Goal: Transaction & Acquisition: Purchase product/service

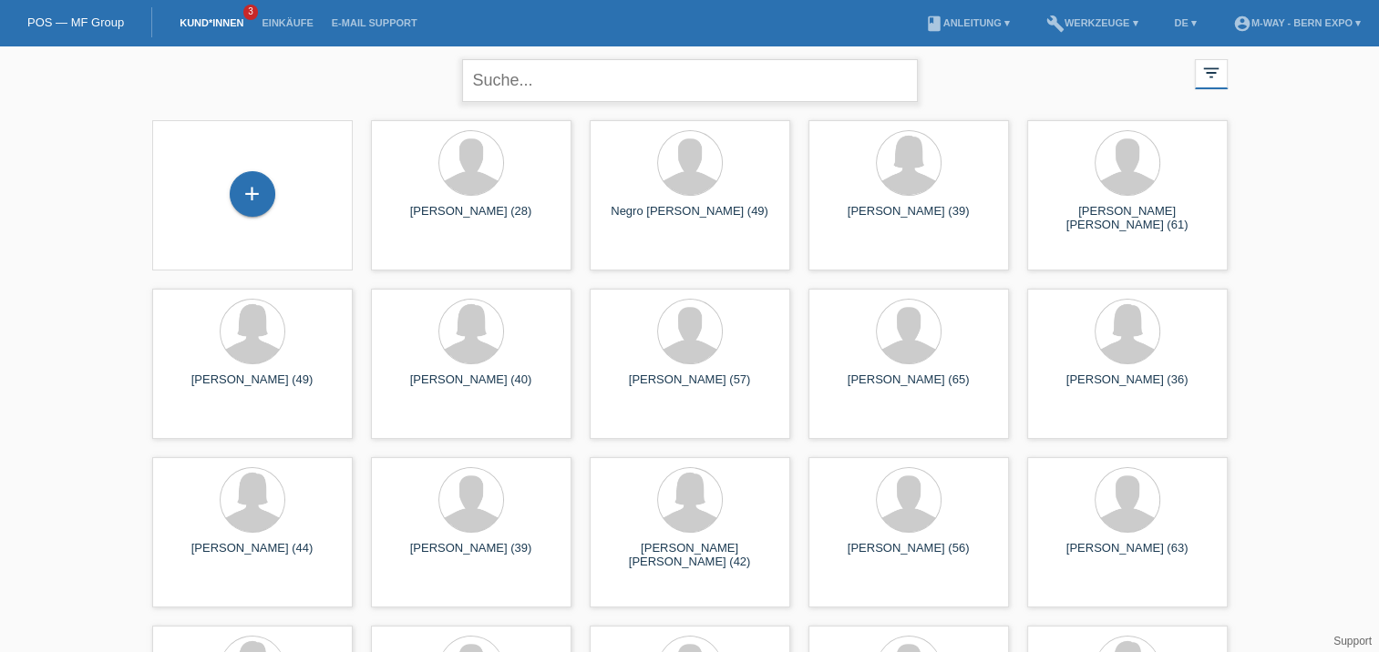
drag, startPoint x: 0, startPoint y: 0, endPoint x: 631, endPoint y: 77, distance: 636.1
click at [631, 77] on input "text" at bounding box center [690, 80] width 456 height 43
type input "pezzella"
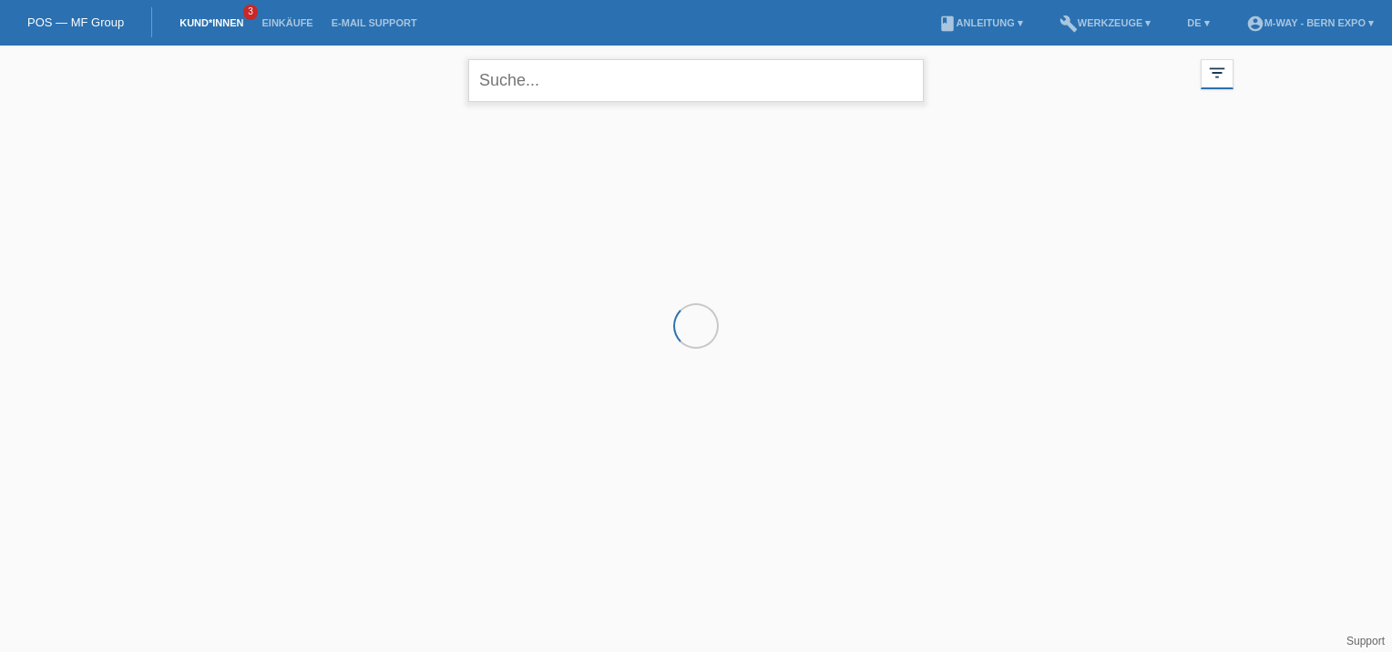
click at [663, 84] on input "text" at bounding box center [696, 80] width 456 height 43
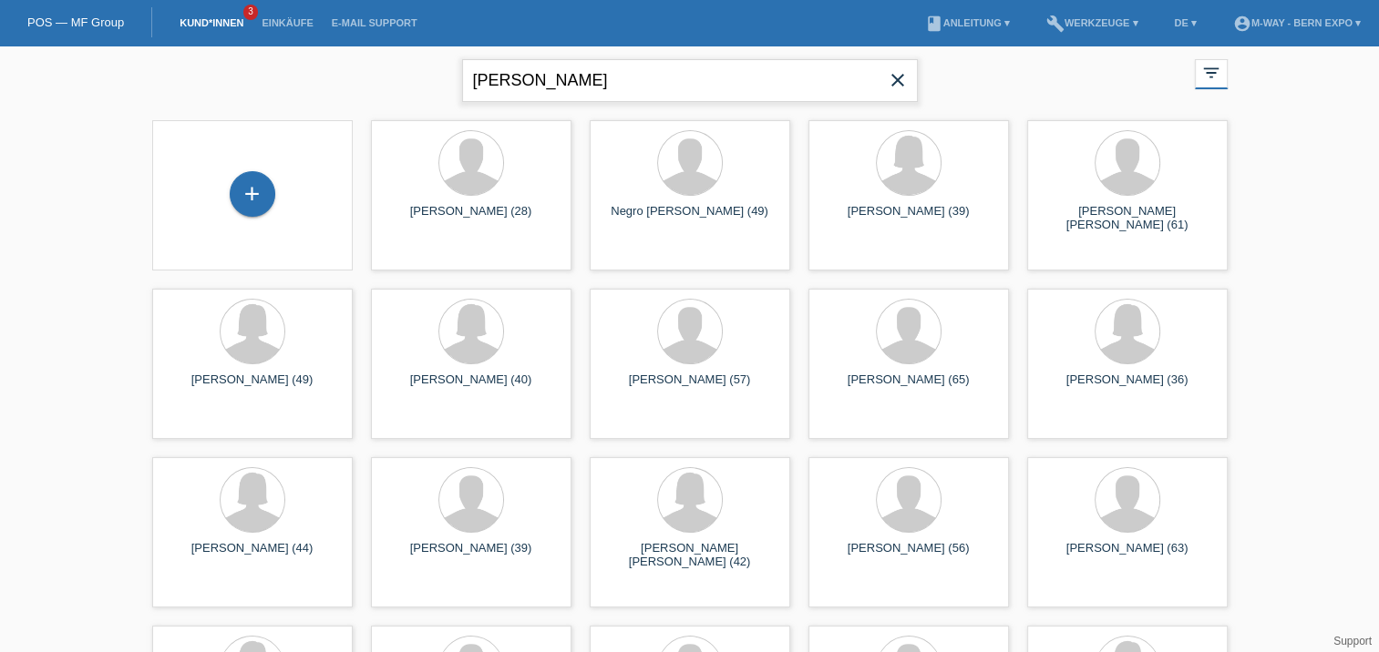
type input "[PERSON_NAME]"
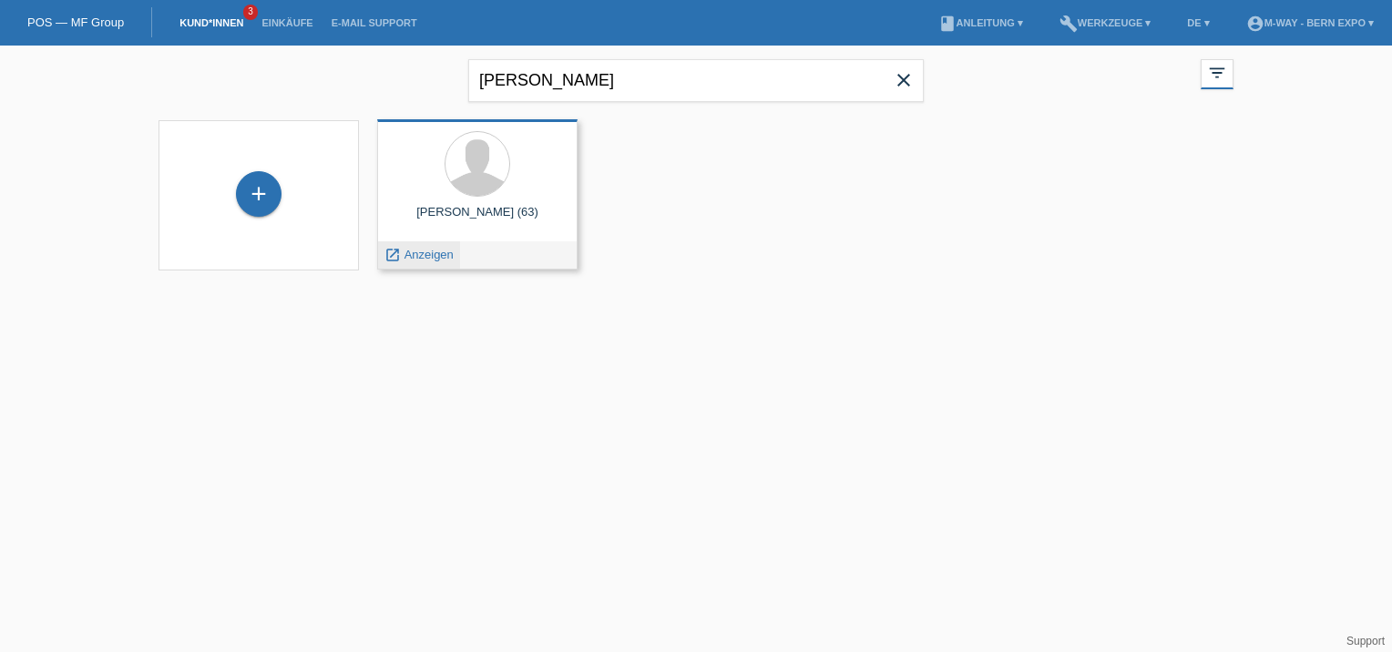
click at [434, 247] on div "launch Anzeigen" at bounding box center [419, 254] width 82 height 27
click at [430, 252] on span "Anzeigen" at bounding box center [429, 255] width 49 height 14
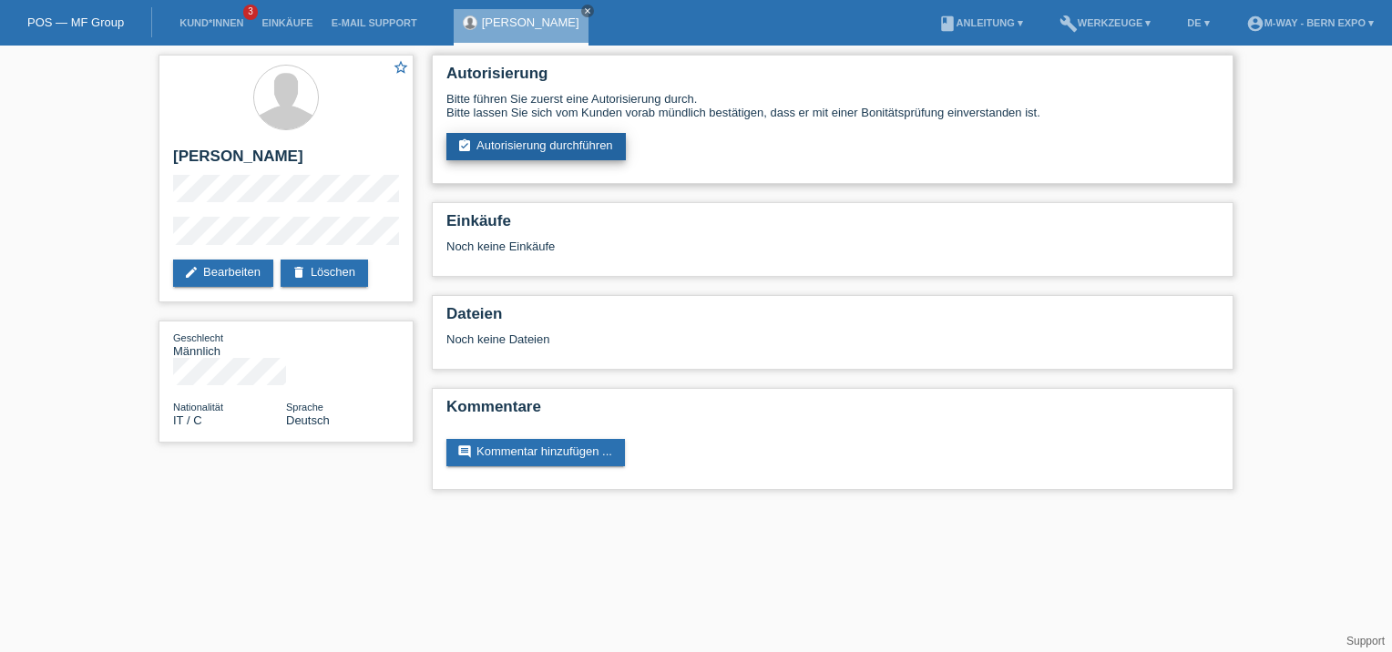
click at [576, 145] on link "assignment_turned_in Autorisierung durchführen" at bounding box center [535, 146] width 179 height 27
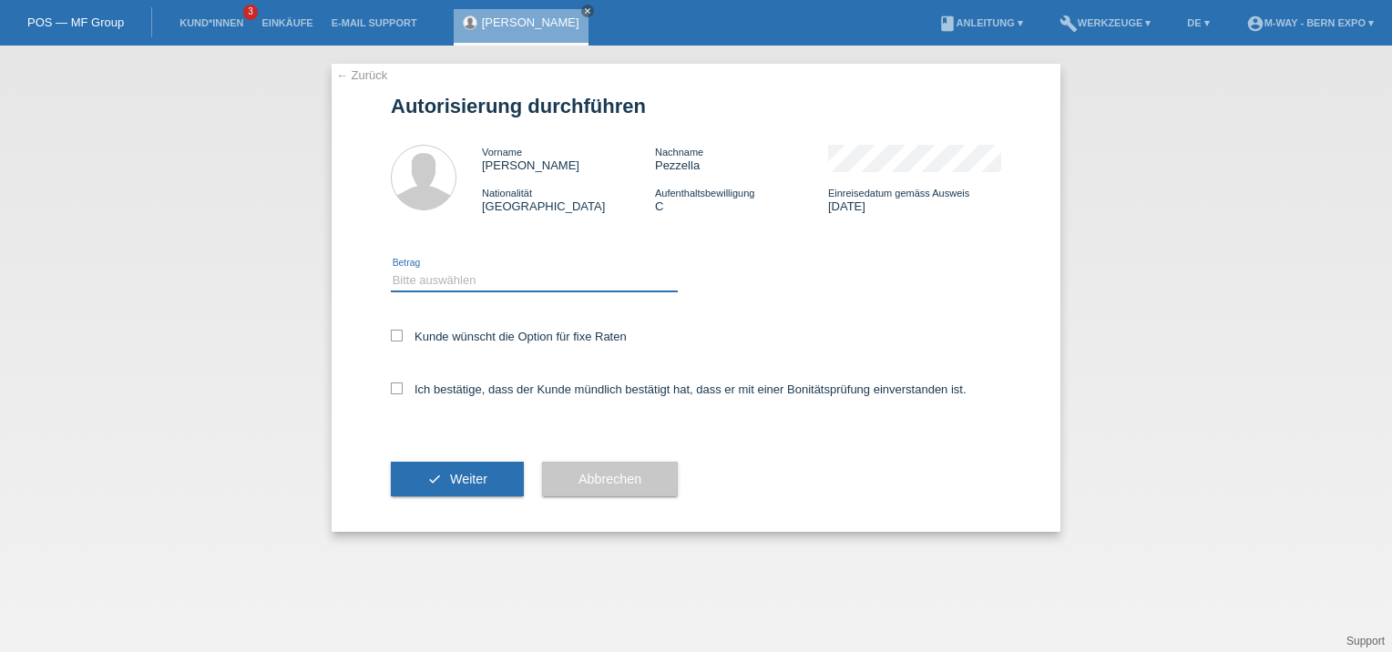
click at [496, 276] on select "Bitte auswählen CHF 1.00 - CHF 499.00 CHF 500.00 - CHF 1'999.00 CHF 2'000.00 - …" at bounding box center [534, 281] width 287 height 22
select select "3"
click at [391, 270] on select "Bitte auswählen CHF 1.00 - CHF 499.00 CHF 500.00 - CHF 1'999.00 CHF 2'000.00 - …" at bounding box center [534, 281] width 287 height 22
click at [384, 395] on div "← Zurück Autorisierung durchführen Vorname Domenico Nachname Pezzella Nationali…" at bounding box center [696, 298] width 729 height 468
click at [398, 390] on icon at bounding box center [397, 389] width 12 height 12
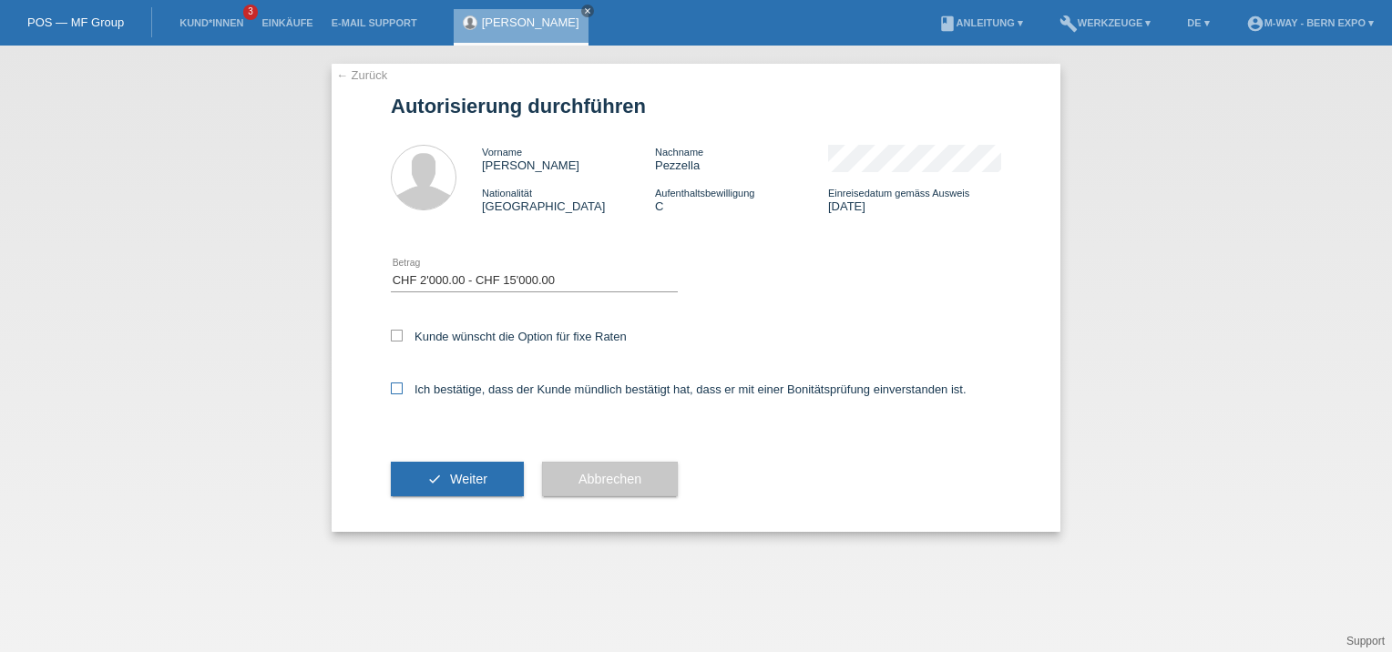
click at [398, 390] on input "Ich bestätige, dass der Kunde mündlich bestätigt hat, dass er mit einer Bonität…" at bounding box center [397, 389] width 12 height 12
checkbox input "true"
click at [452, 477] on span "Weiter" at bounding box center [468, 479] width 37 height 15
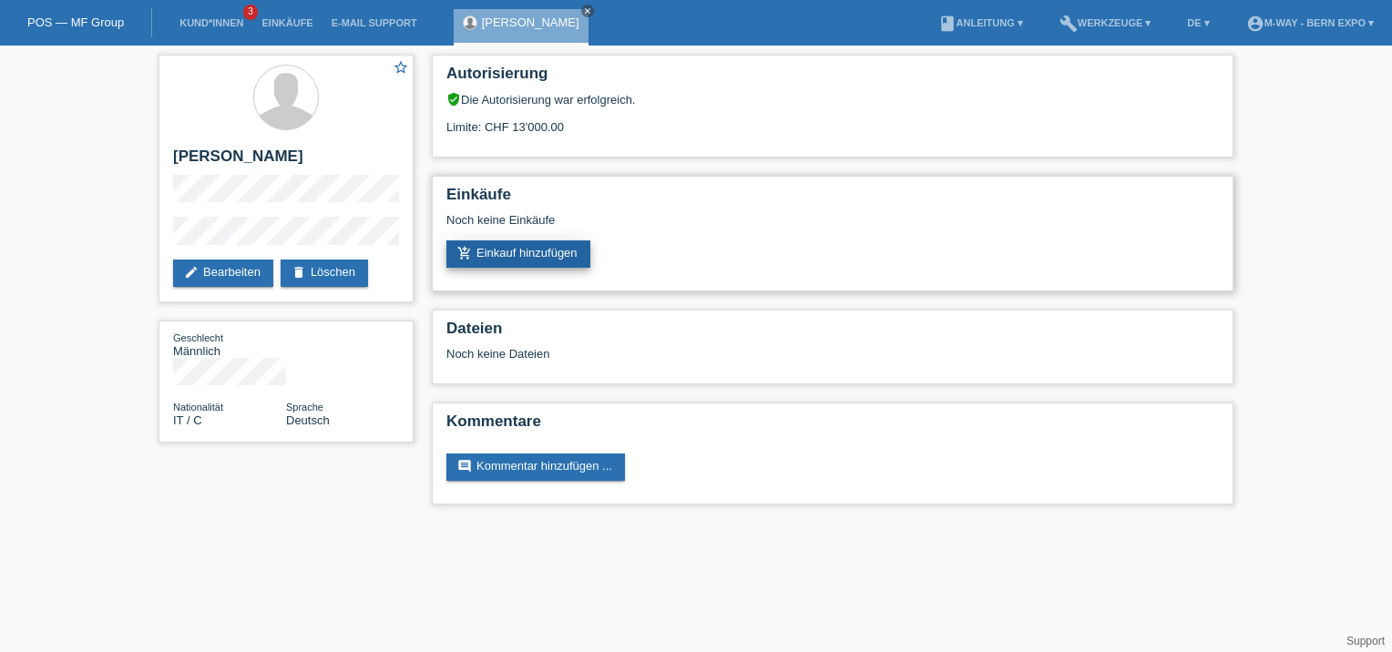
click at [559, 252] on link "add_shopping_cart Einkauf hinzufügen" at bounding box center [518, 254] width 144 height 27
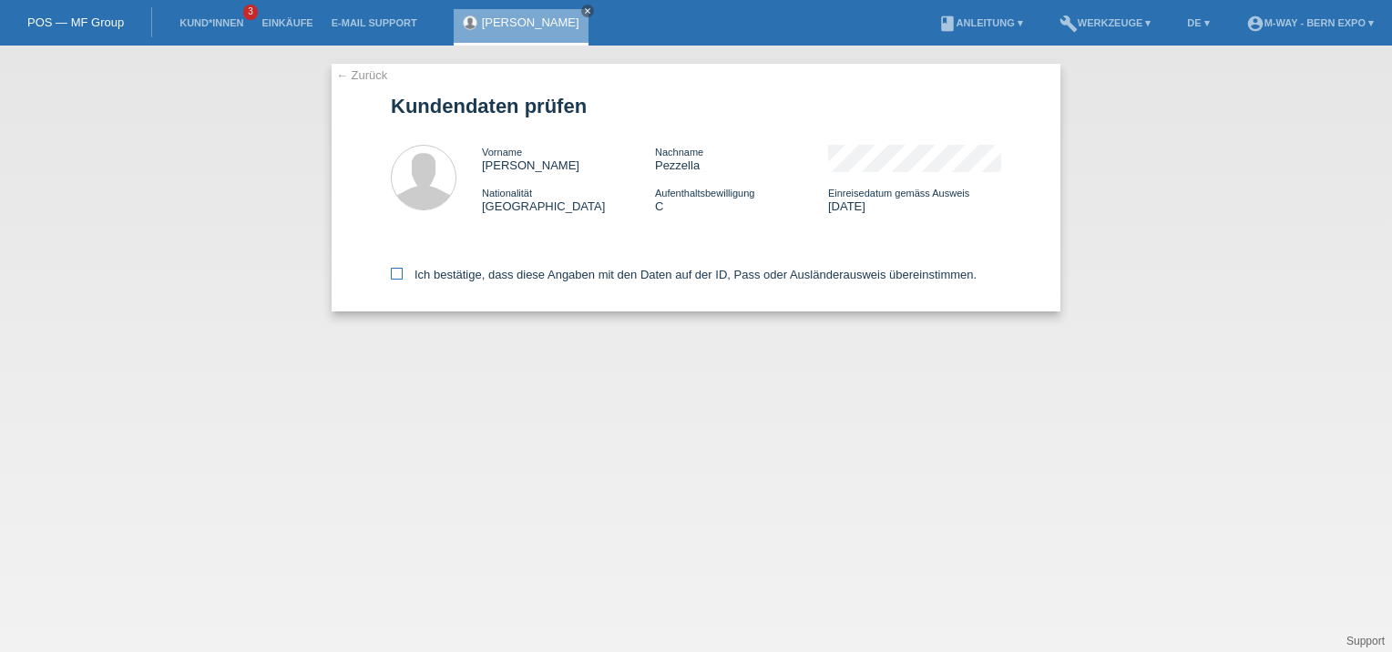
click at [397, 272] on icon at bounding box center [397, 274] width 12 height 12
click at [397, 272] on input "Ich bestätige, dass diese Angaben mit den Daten auf der ID, Pass oder Ausländer…" at bounding box center [397, 274] width 12 height 12
checkbox input "true"
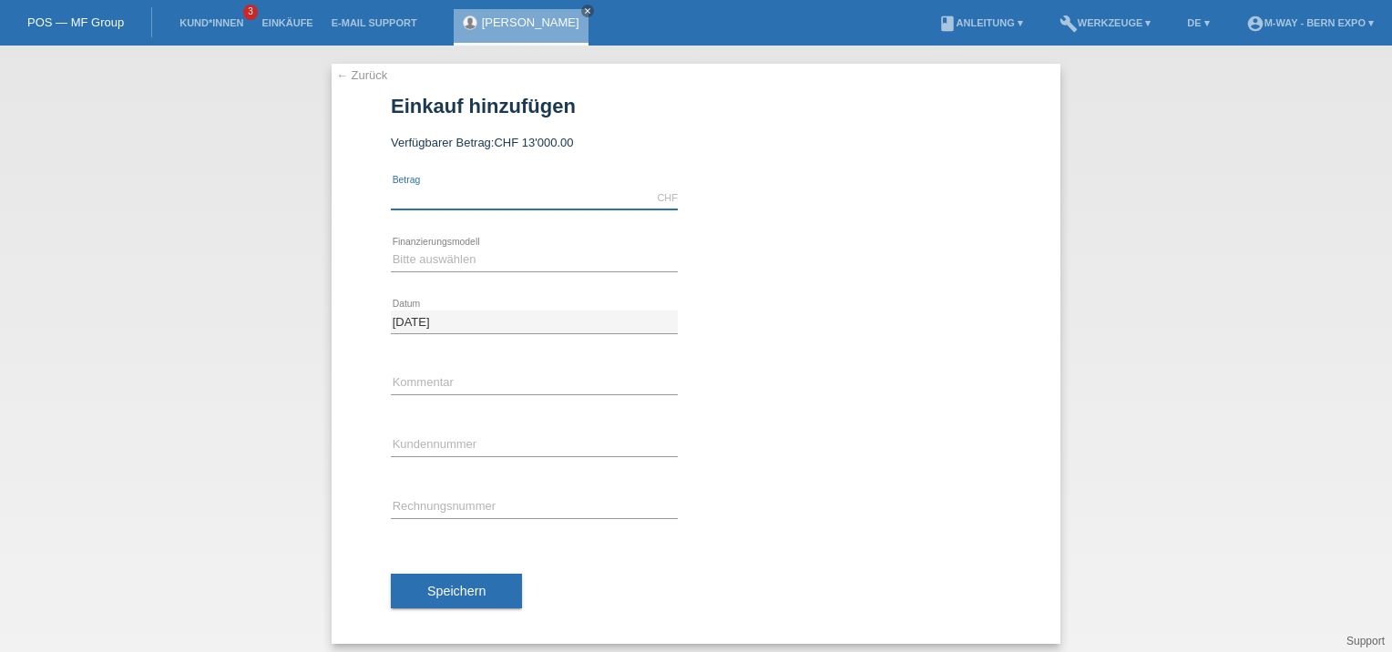
click at [446, 194] on input "text" at bounding box center [534, 198] width 287 height 23
type input "2933.95"
click at [433, 267] on select "Bitte auswählen Fixe Raten Kauf auf Rechnung mit Teilzahlungsoption" at bounding box center [534, 260] width 287 height 22
select select "77"
click at [391, 249] on select "Bitte auswählen Fixe Raten Kauf auf Rechnung mit Teilzahlungsoption" at bounding box center [534, 260] width 287 height 22
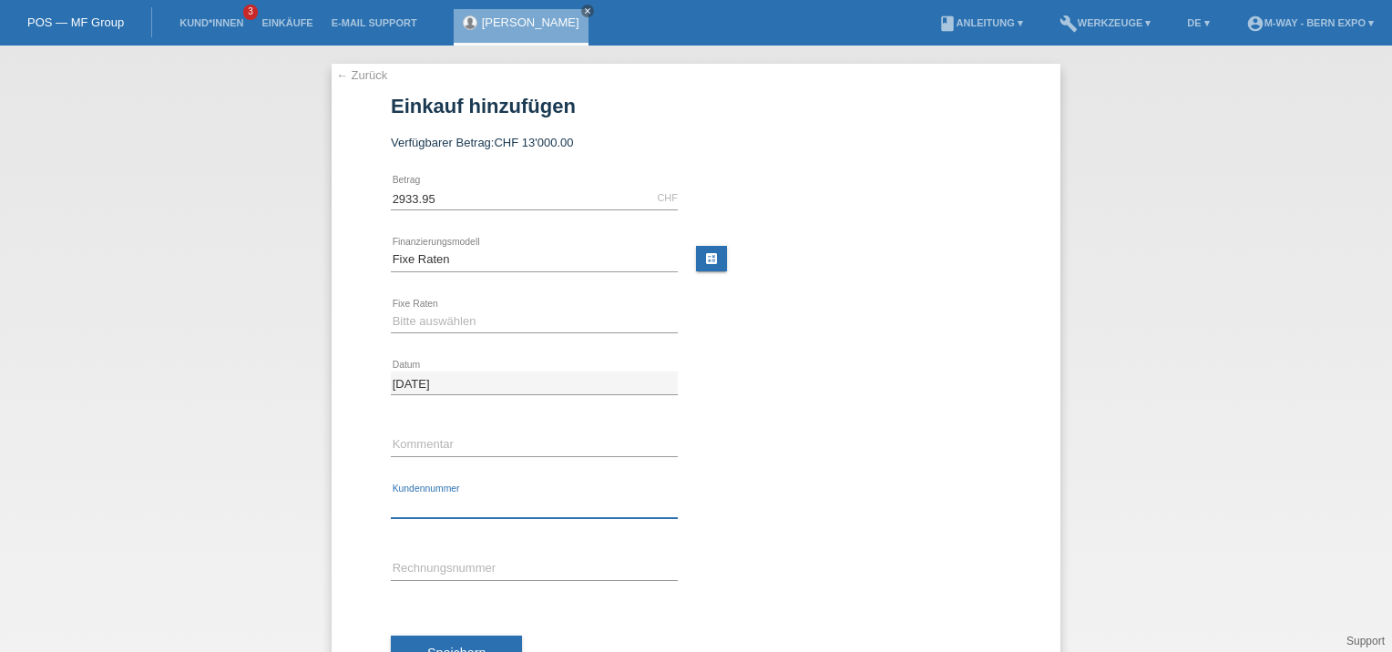
click at [431, 506] on input "text" at bounding box center [534, 507] width 287 height 23
drag, startPoint x: 431, startPoint y: 506, endPoint x: 387, endPoint y: 469, distance: 56.9
click at [391, 469] on div "error Kommentar" at bounding box center [534, 446] width 287 height 62
click at [456, 514] on input "K44305" at bounding box center [534, 507] width 287 height 23
type input "K443052"
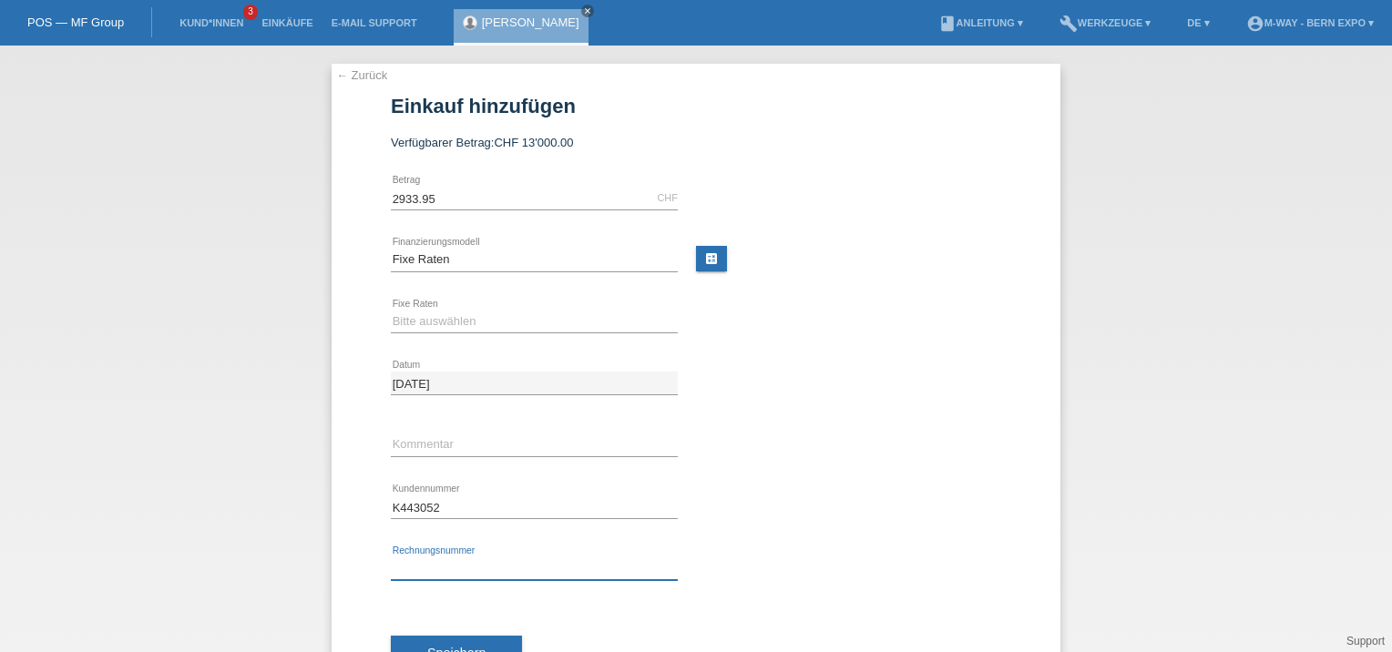
click at [470, 570] on input "text" at bounding box center [534, 569] width 287 height 23
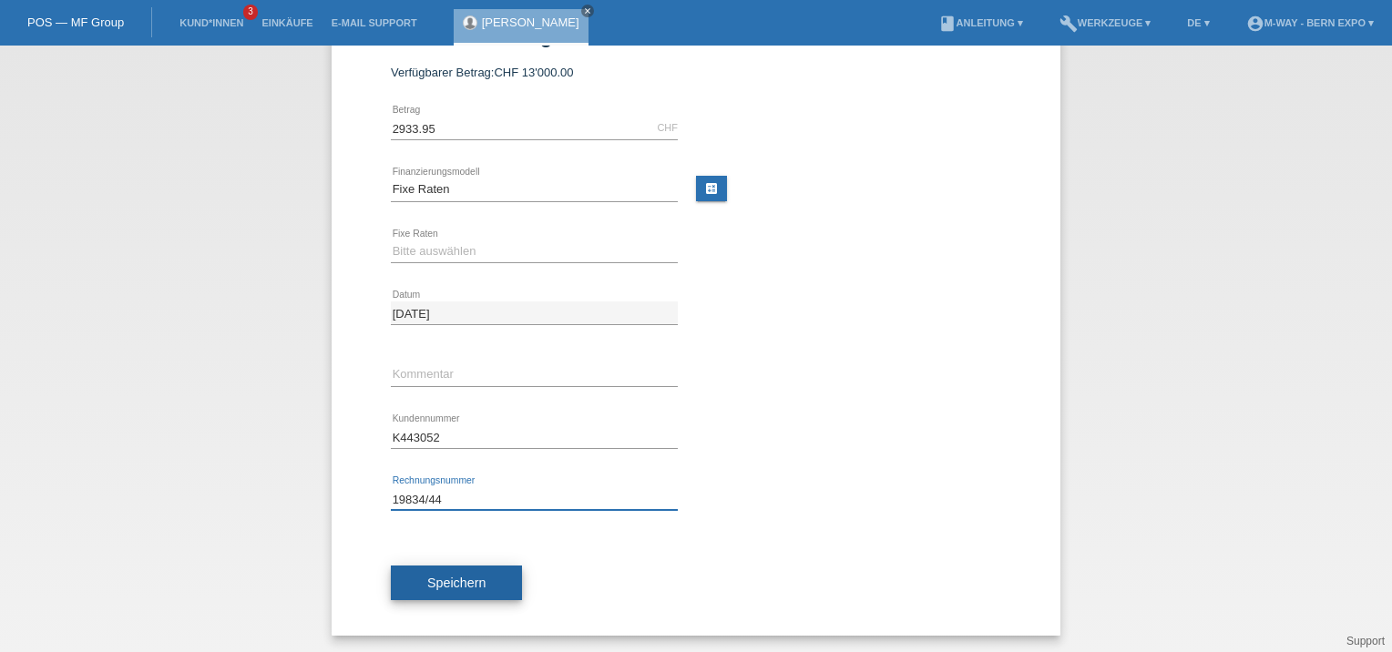
type input "19834/44"
click at [477, 579] on span "Speichern" at bounding box center [456, 583] width 58 height 15
click at [510, 249] on select "Bitte auswählen 4 Raten 5 Raten 6 Raten 7 Raten 8 Raten 9 Raten 10 Raten 11 Rat…" at bounding box center [534, 252] width 287 height 22
select select "172"
click at [391, 241] on select "Bitte auswählen 4 Raten 5 Raten 6 Raten 7 Raten 8 Raten 9 Raten 10 Raten 11 Rat…" at bounding box center [534, 252] width 287 height 22
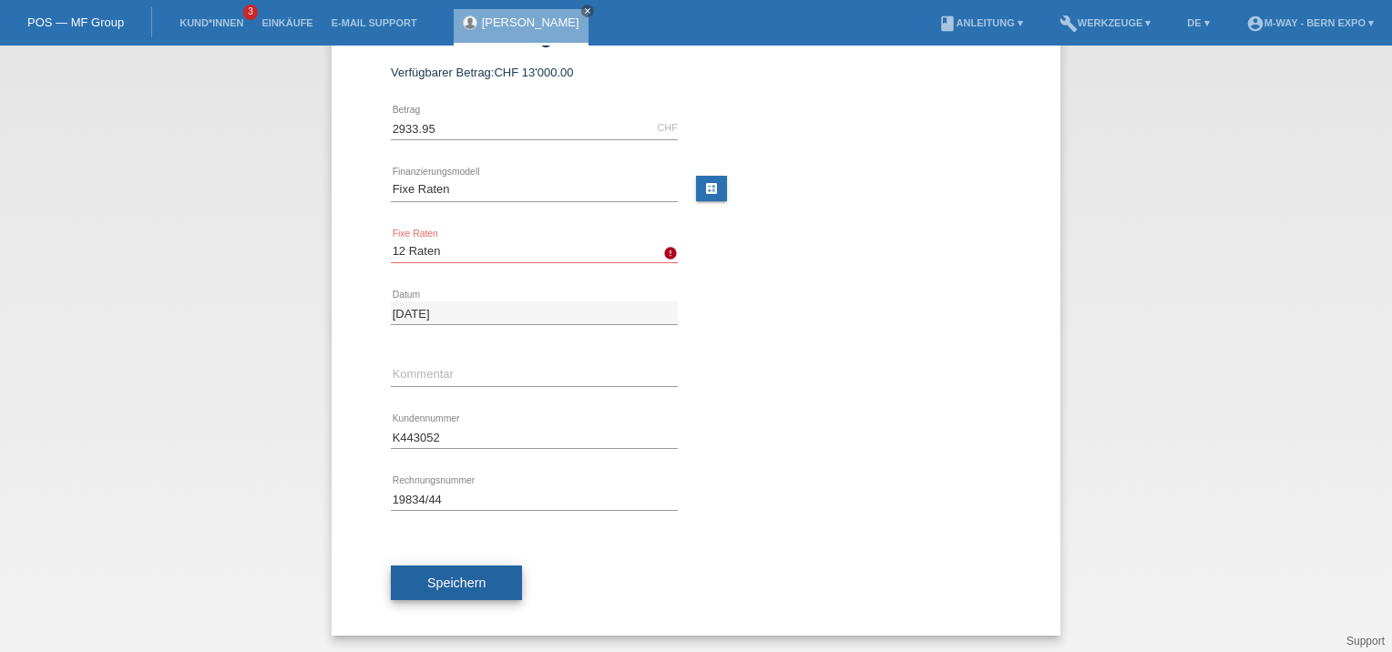
click at [461, 576] on span "Speichern" at bounding box center [456, 583] width 58 height 15
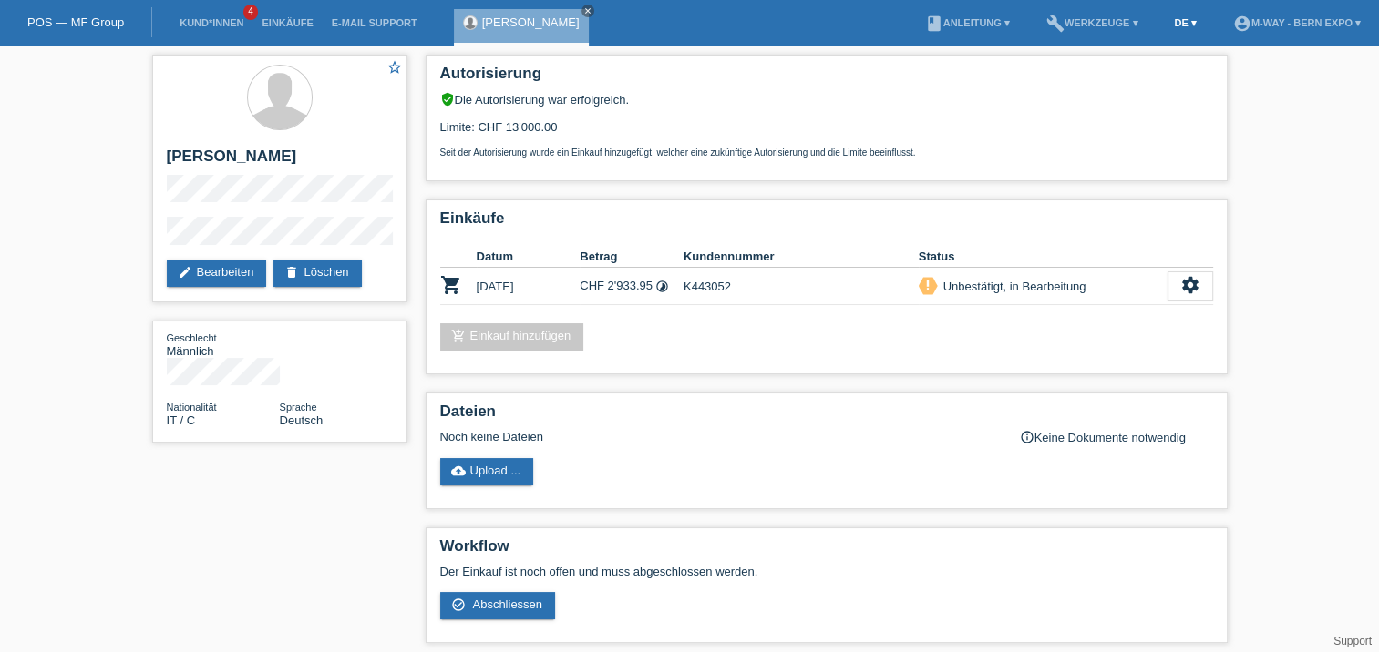
click at [1194, 26] on link "DE ▾" at bounding box center [1184, 22] width 40 height 11
click at [1155, 99] on div "Italiano" at bounding box center [1152, 97] width 91 height 26
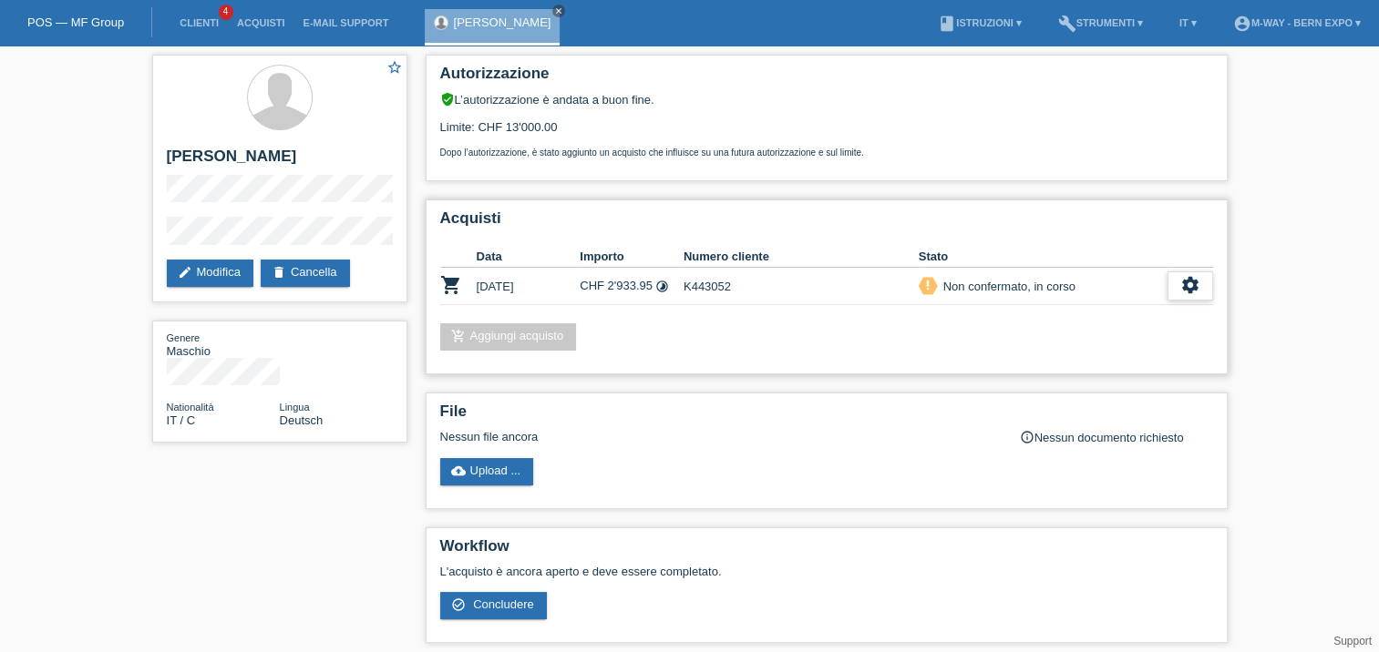
click at [1180, 288] on icon "settings" at bounding box center [1190, 285] width 20 height 20
click at [1132, 340] on div "add_shopping_cart Aggiungi acquisto" at bounding box center [826, 336] width 773 height 27
click at [1173, 289] on div "settings" at bounding box center [1190, 286] width 46 height 29
click at [1091, 348] on span "Scaricare GTC" at bounding box center [1064, 342] width 84 height 22
click at [1190, 279] on icon "settings" at bounding box center [1190, 285] width 20 height 20
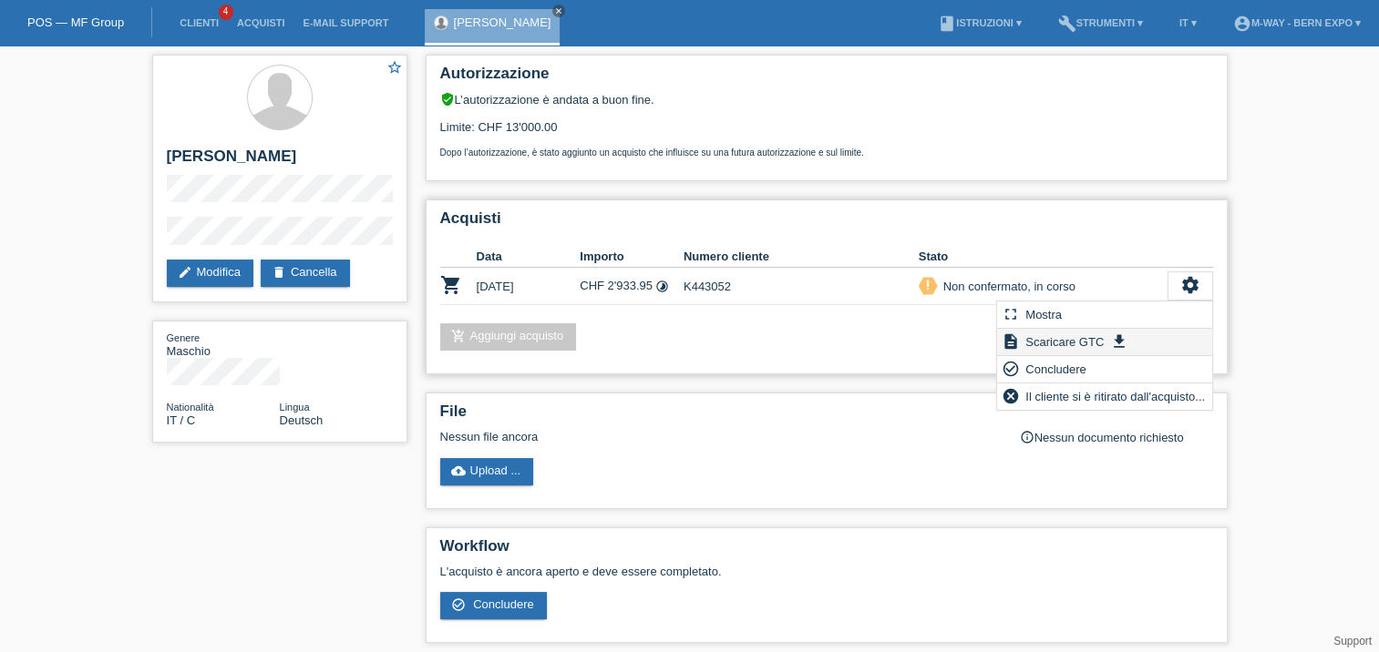
click at [1102, 343] on span "Scaricare GTC" at bounding box center [1064, 342] width 84 height 22
click at [1176, 30] on li "IT ▾" at bounding box center [1188, 23] width 36 height 46
click at [1177, 26] on link "IT ▾" at bounding box center [1188, 22] width 36 height 11
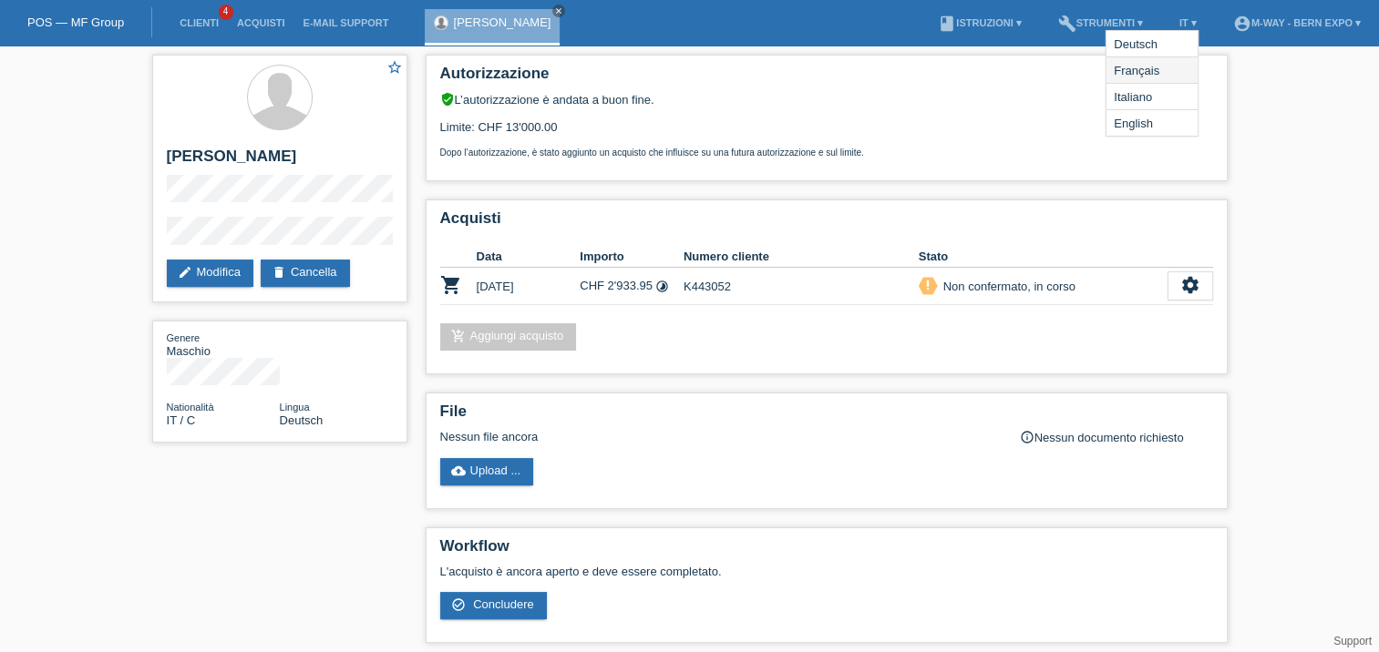
click at [1158, 70] on span "Français" at bounding box center [1136, 70] width 51 height 22
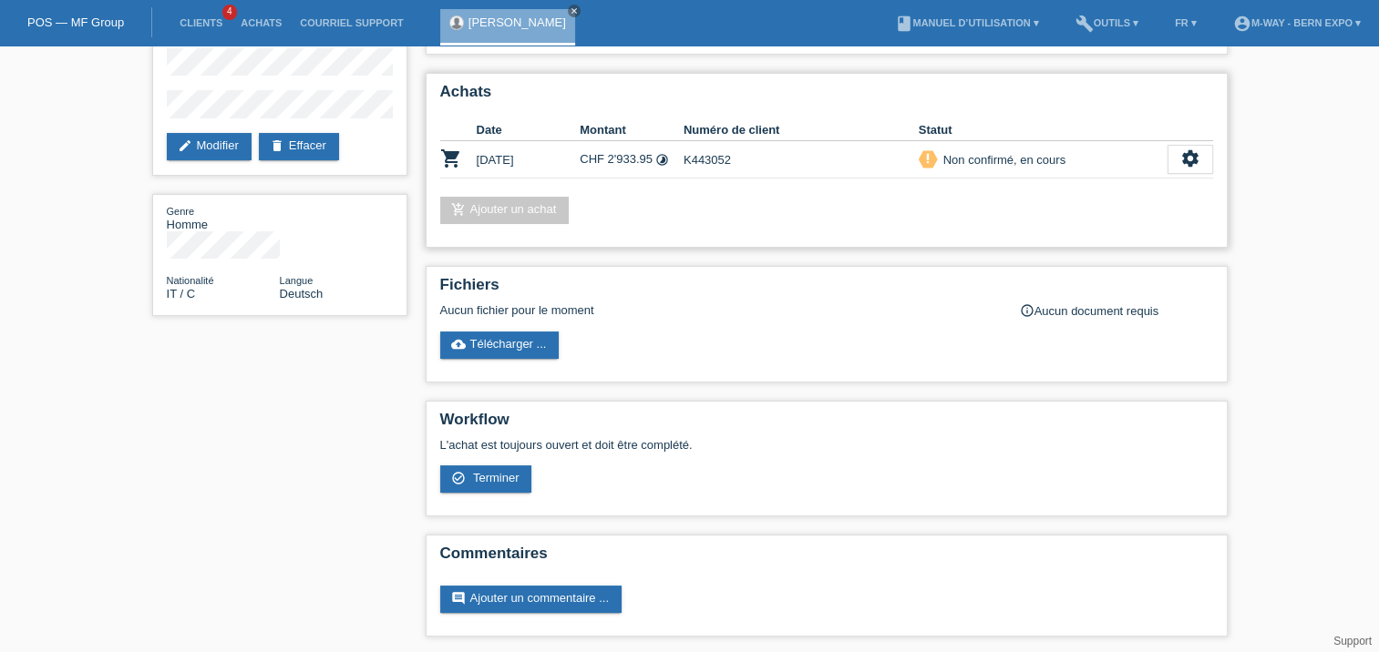
scroll to position [128, 0]
click at [1197, 160] on icon "settings" at bounding box center [1190, 158] width 20 height 20
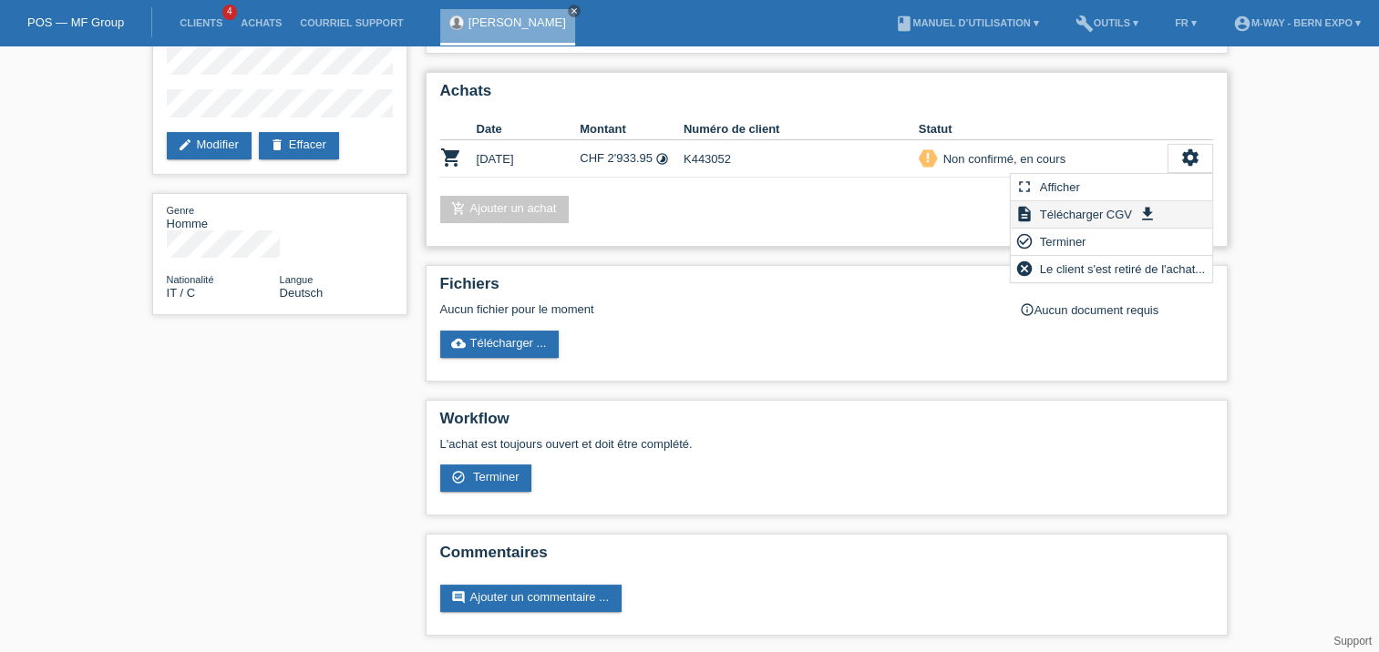
click at [1143, 208] on icon "get_app" at bounding box center [1147, 214] width 18 height 18
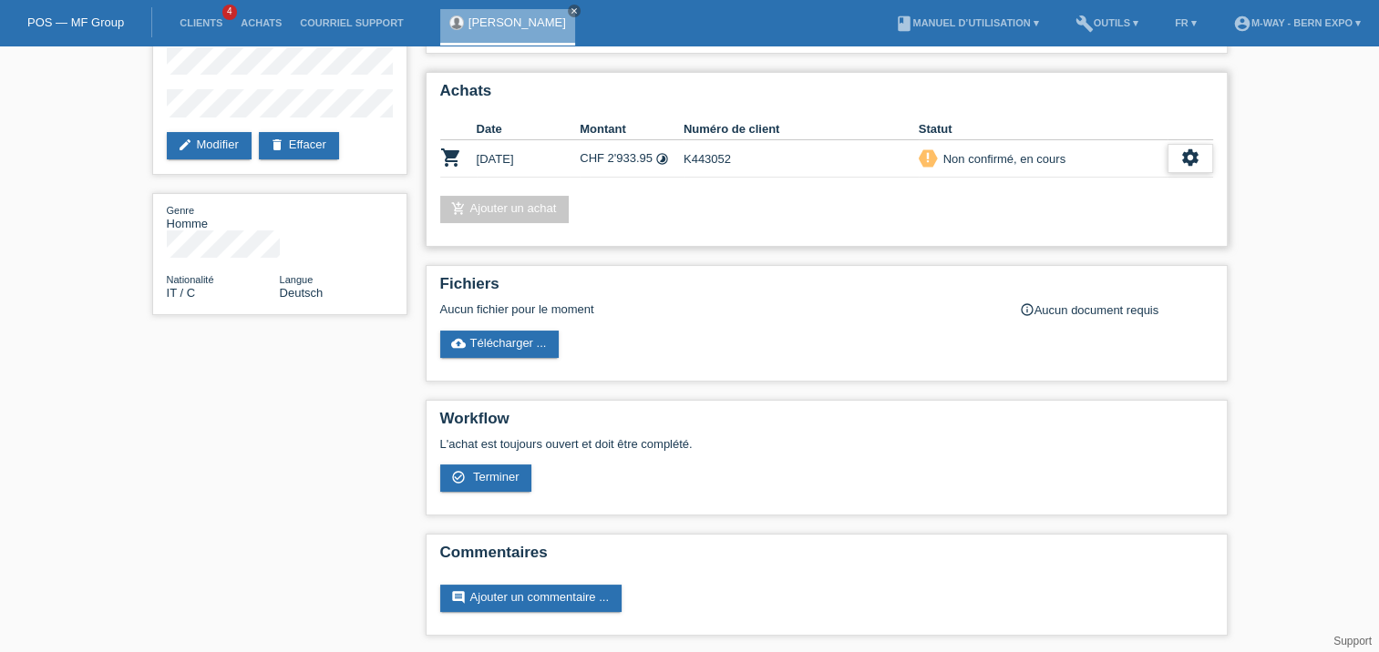
click at [1187, 144] on div "settings" at bounding box center [1190, 158] width 46 height 29
click at [1174, 20] on link "FR ▾" at bounding box center [1185, 22] width 40 height 11
click at [1138, 44] on span "Deutsch" at bounding box center [1135, 44] width 49 height 22
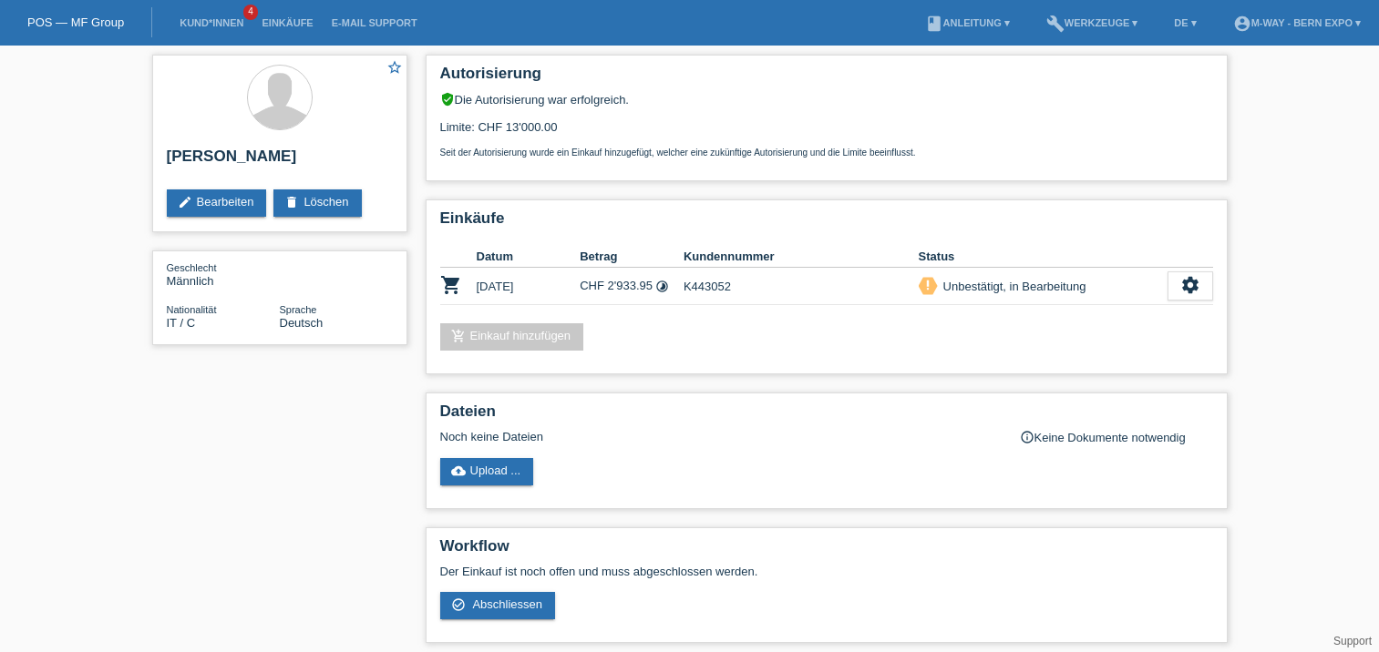
scroll to position [128, 0]
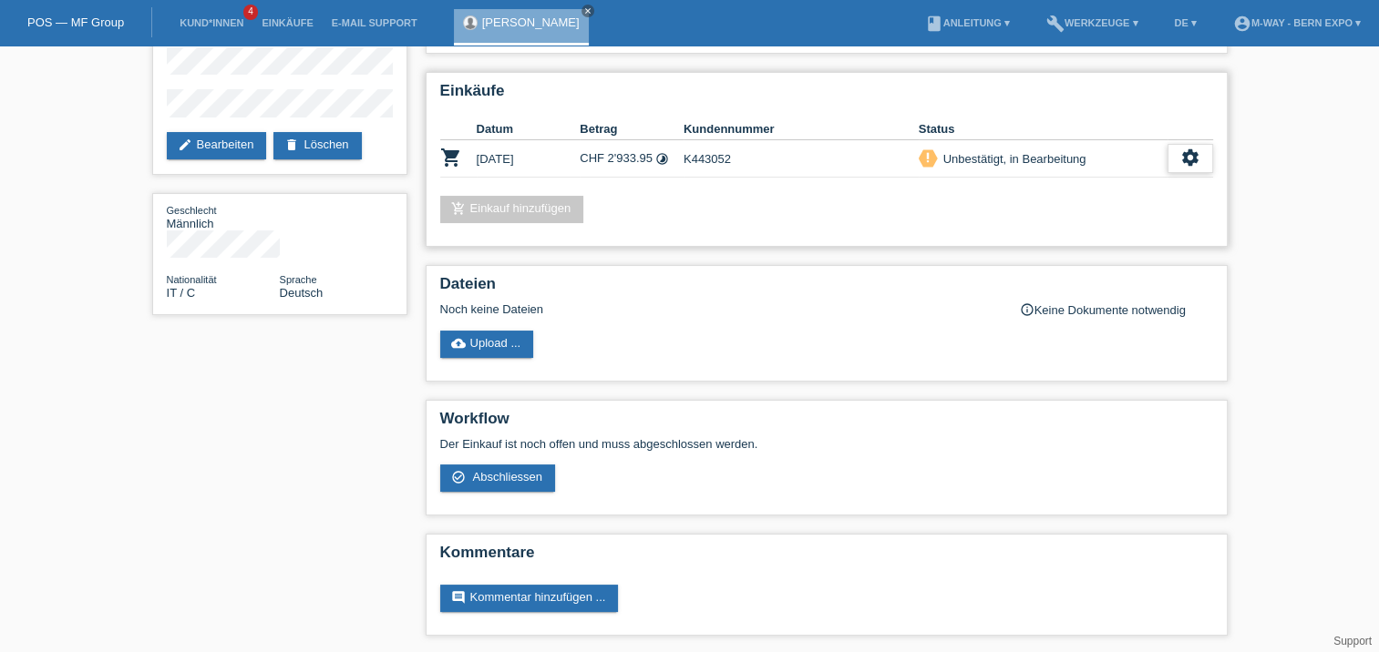
click at [1191, 159] on icon "settings" at bounding box center [1190, 158] width 20 height 20
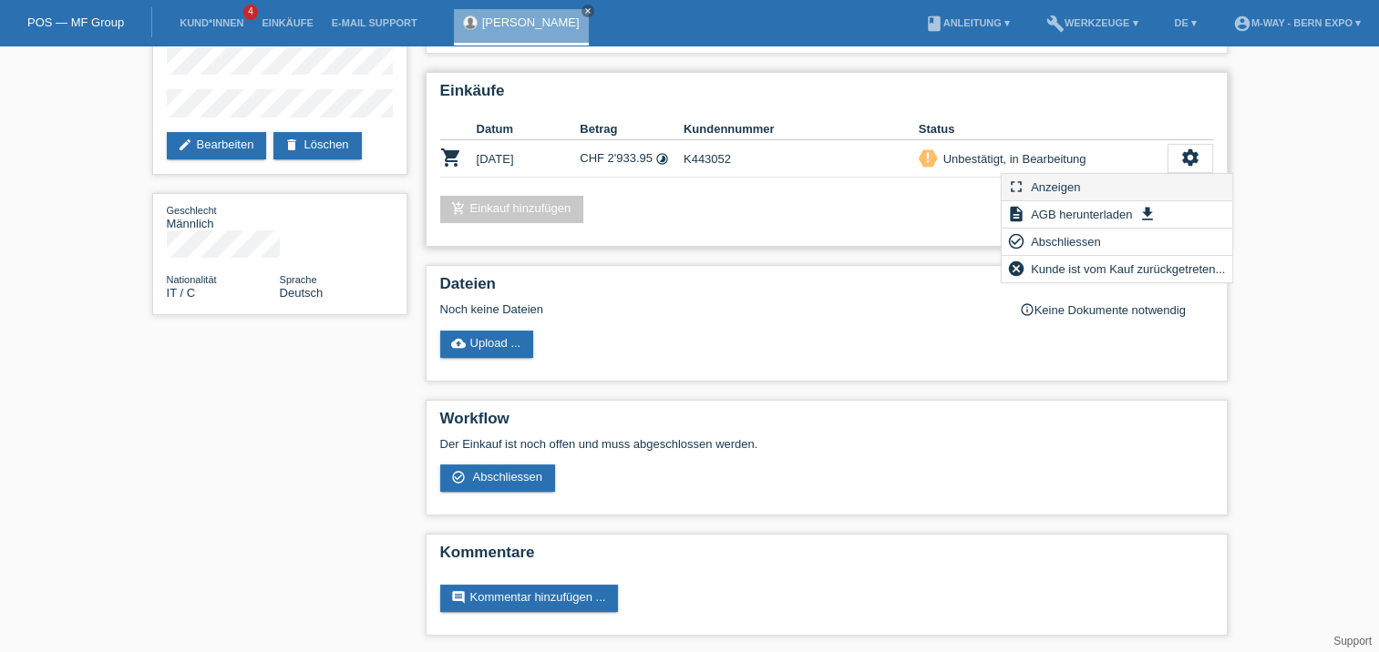
click at [1102, 192] on div "fullscreen Anzeigen" at bounding box center [1116, 187] width 231 height 27
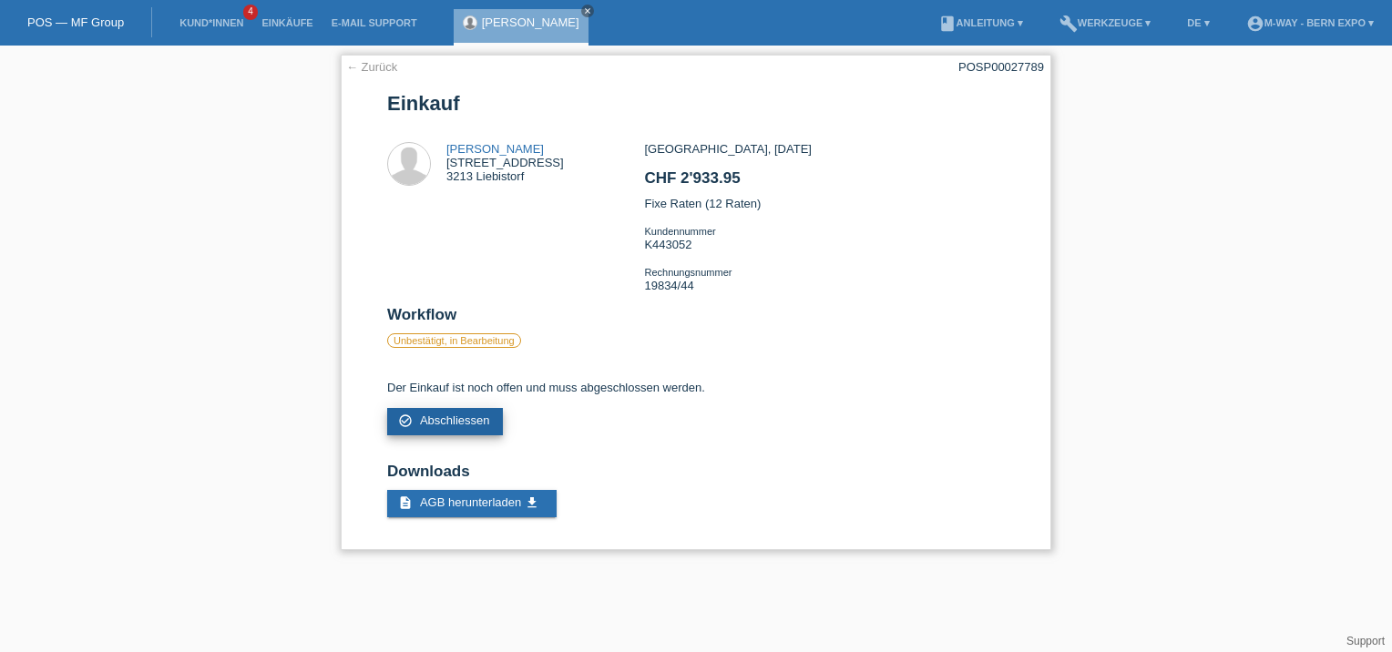
click at [467, 421] on span "Abschliessen" at bounding box center [455, 421] width 70 height 14
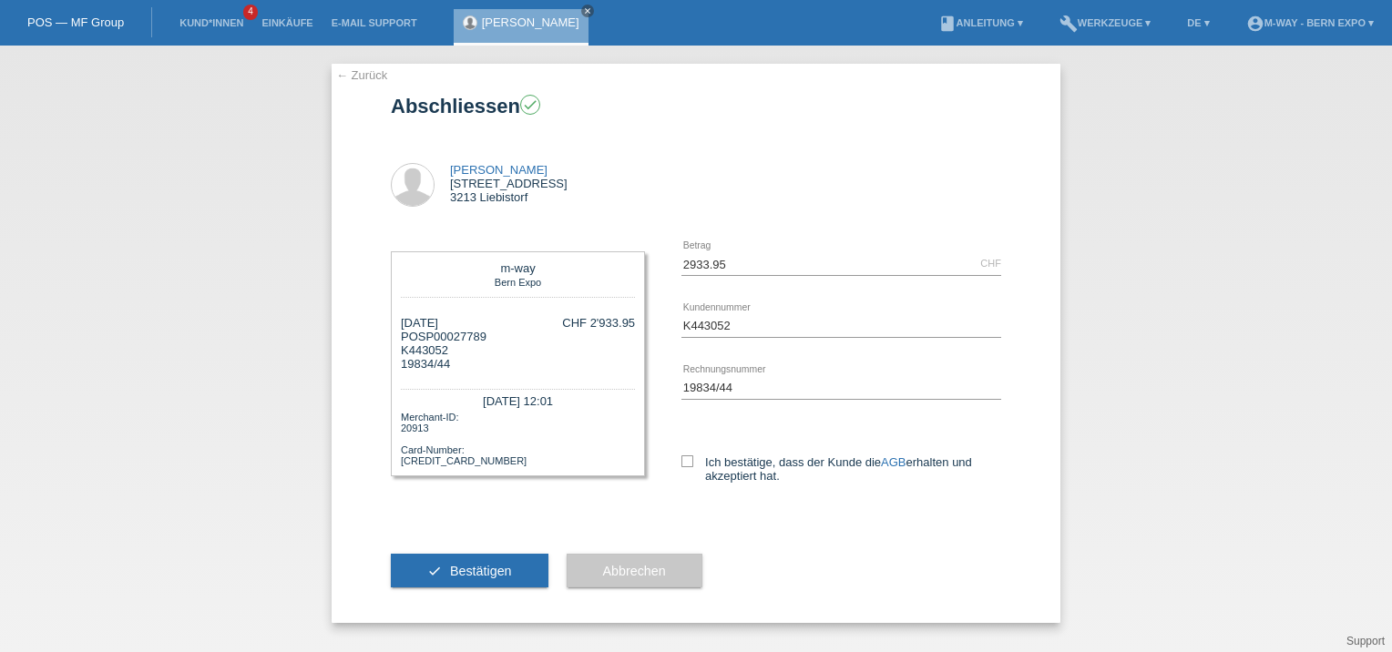
click at [358, 72] on link "← Zurück" at bounding box center [361, 75] width 51 height 14
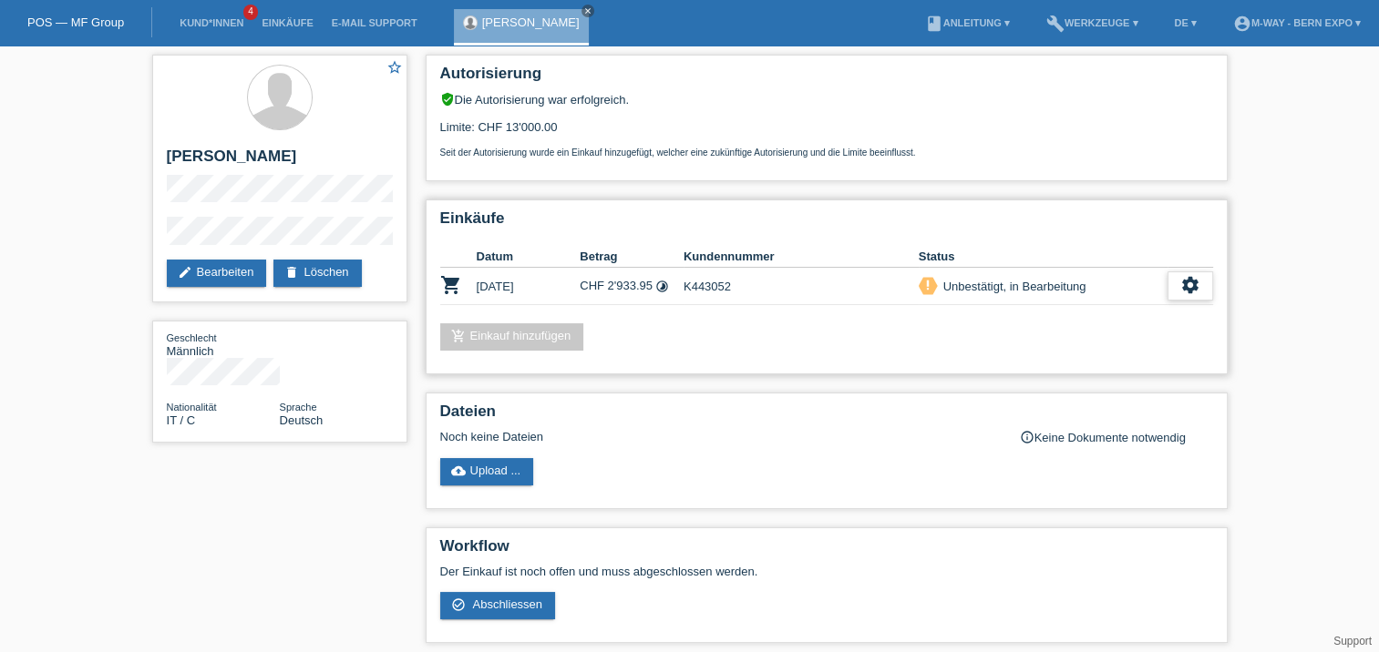
click at [1169, 292] on div "settings" at bounding box center [1190, 286] width 46 height 29
click at [1164, 21] on link "DE ▾" at bounding box center [1184, 22] width 40 height 11
click at [1141, 90] on span "Italiano" at bounding box center [1134, 97] width 44 height 22
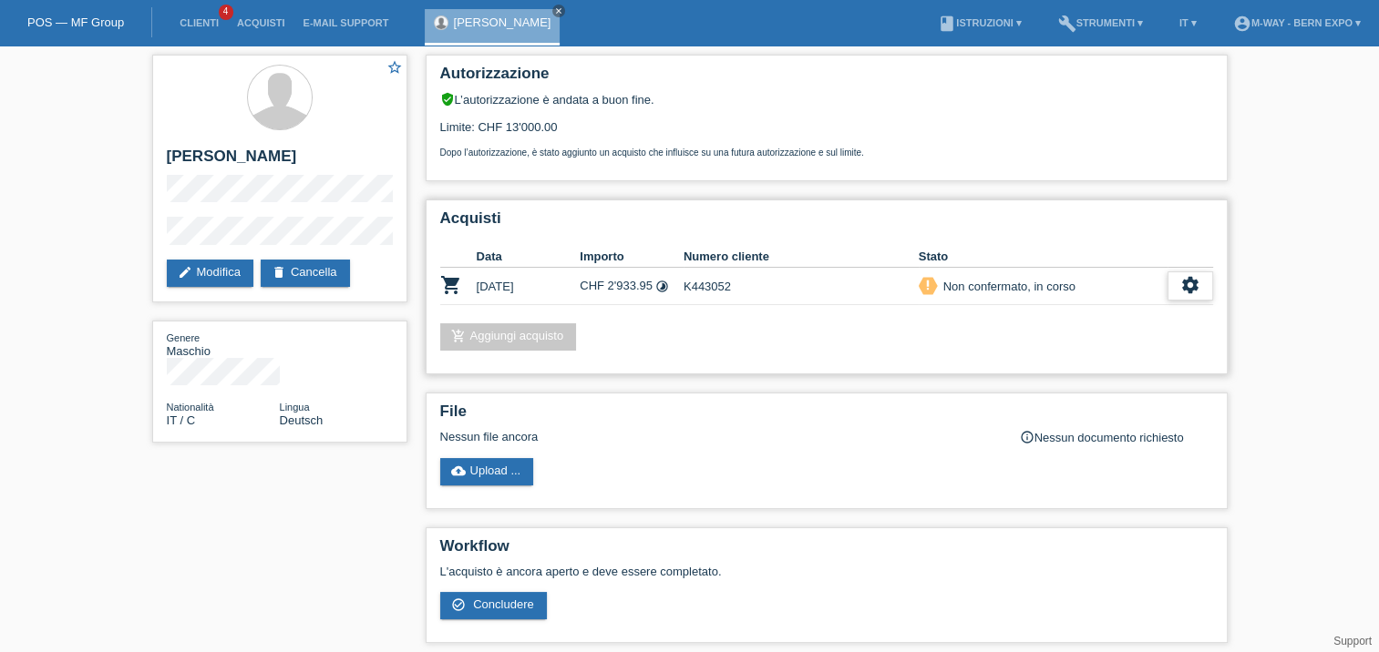
click at [1182, 275] on icon "settings" at bounding box center [1190, 285] width 20 height 20
click at [1197, 288] on icon "settings" at bounding box center [1190, 285] width 20 height 20
click at [1037, 335] on span "Scaricare GTC" at bounding box center [1070, 342] width 84 height 22
click at [1203, 282] on div "settings" at bounding box center [1190, 286] width 46 height 29
click at [1056, 306] on span "Mostra" at bounding box center [1043, 314] width 42 height 22
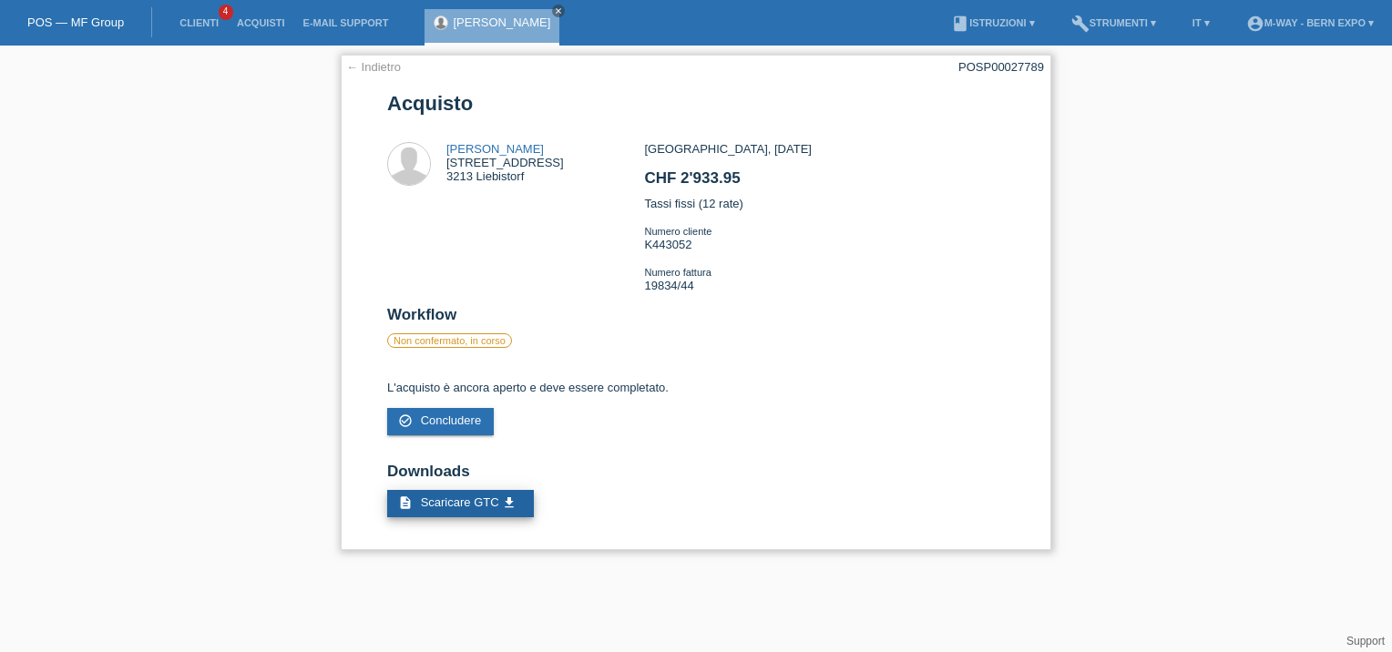
click at [469, 507] on span "Scaricare GTC" at bounding box center [460, 503] width 78 height 14
click at [1188, 15] on li "IT ▾" at bounding box center [1202, 23] width 36 height 46
click at [1186, 21] on link "IT ▾" at bounding box center [1202, 22] width 36 height 11
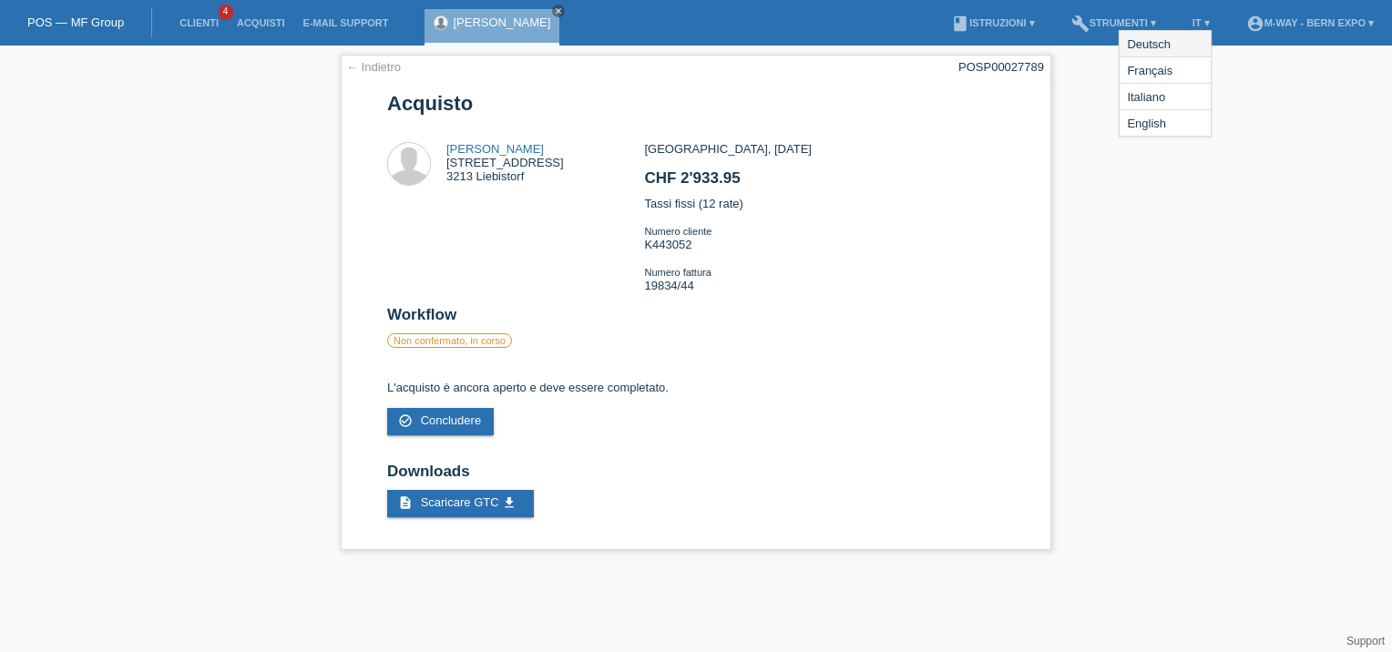
click at [1167, 47] on span "Deutsch" at bounding box center [1148, 44] width 49 height 22
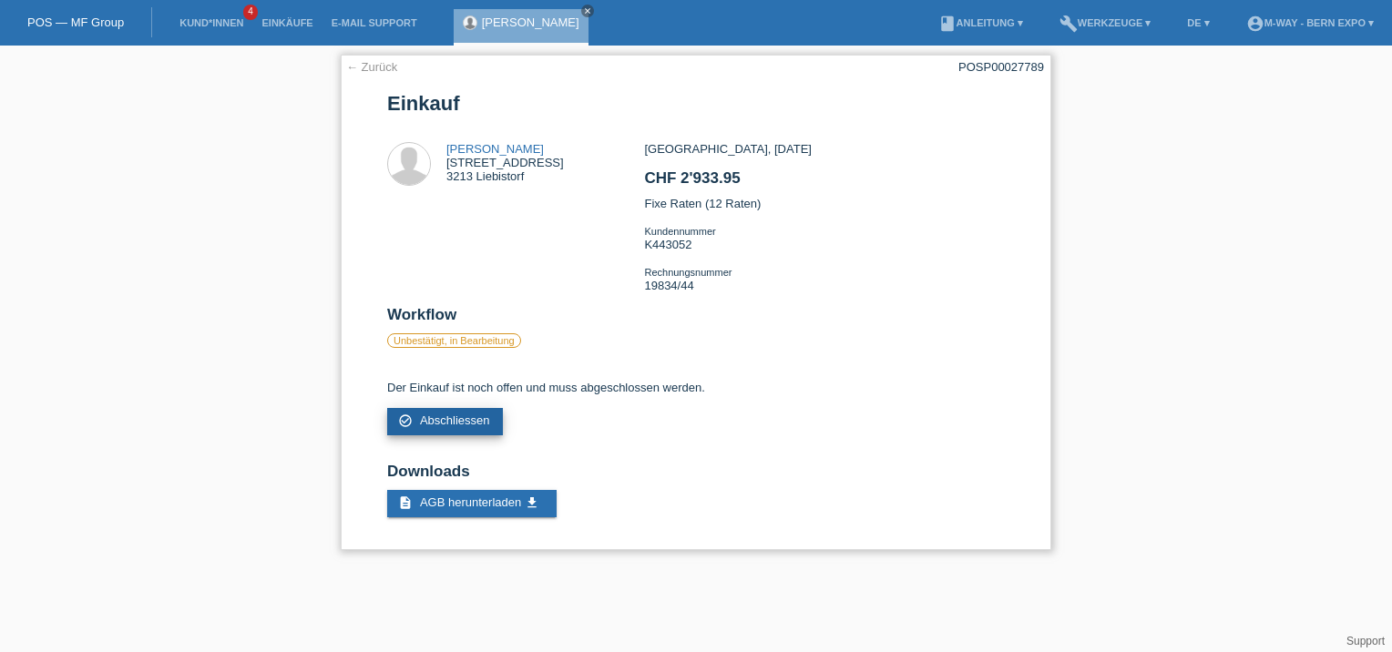
click at [477, 420] on span "Abschliessen" at bounding box center [455, 421] width 70 height 14
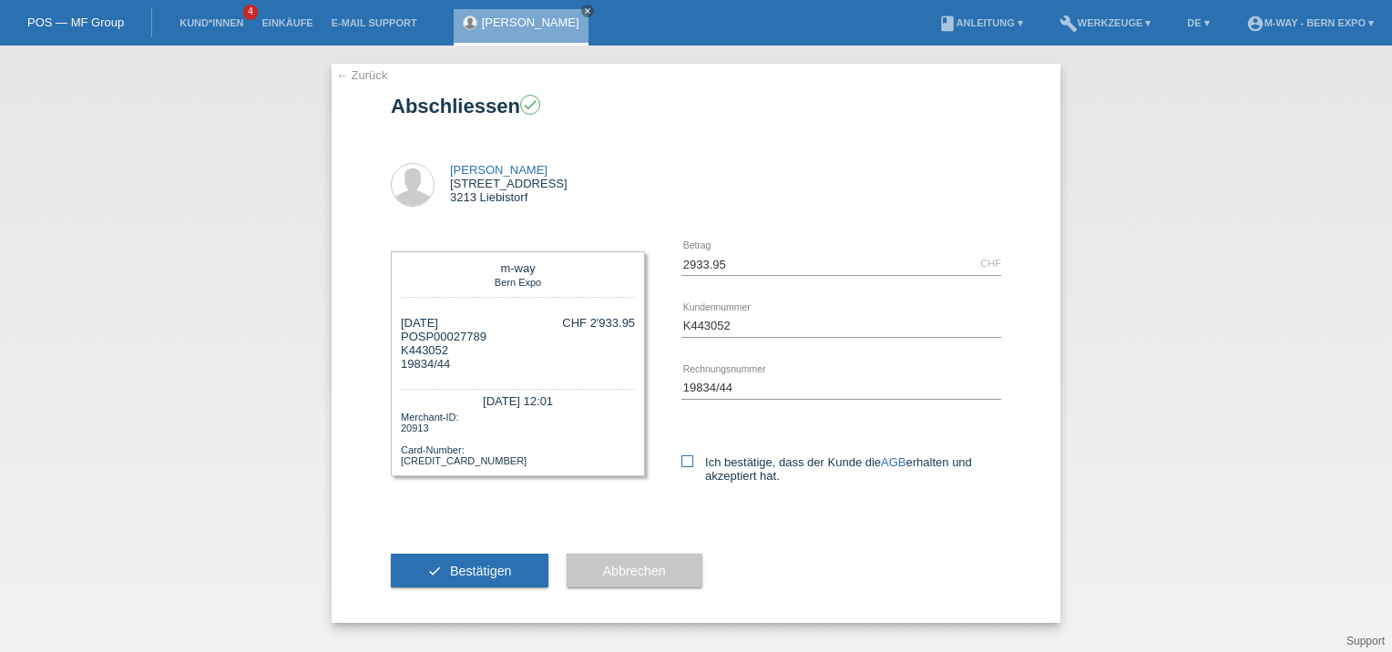
click at [685, 465] on icon at bounding box center [688, 462] width 12 height 12
click at [685, 465] on input "Ich bestätige, dass der Kunde die AGB erhalten und akzeptiert hat." at bounding box center [688, 462] width 12 height 12
checkbox input "true"
click at [475, 575] on span "Bestätigen" at bounding box center [481, 571] width 62 height 15
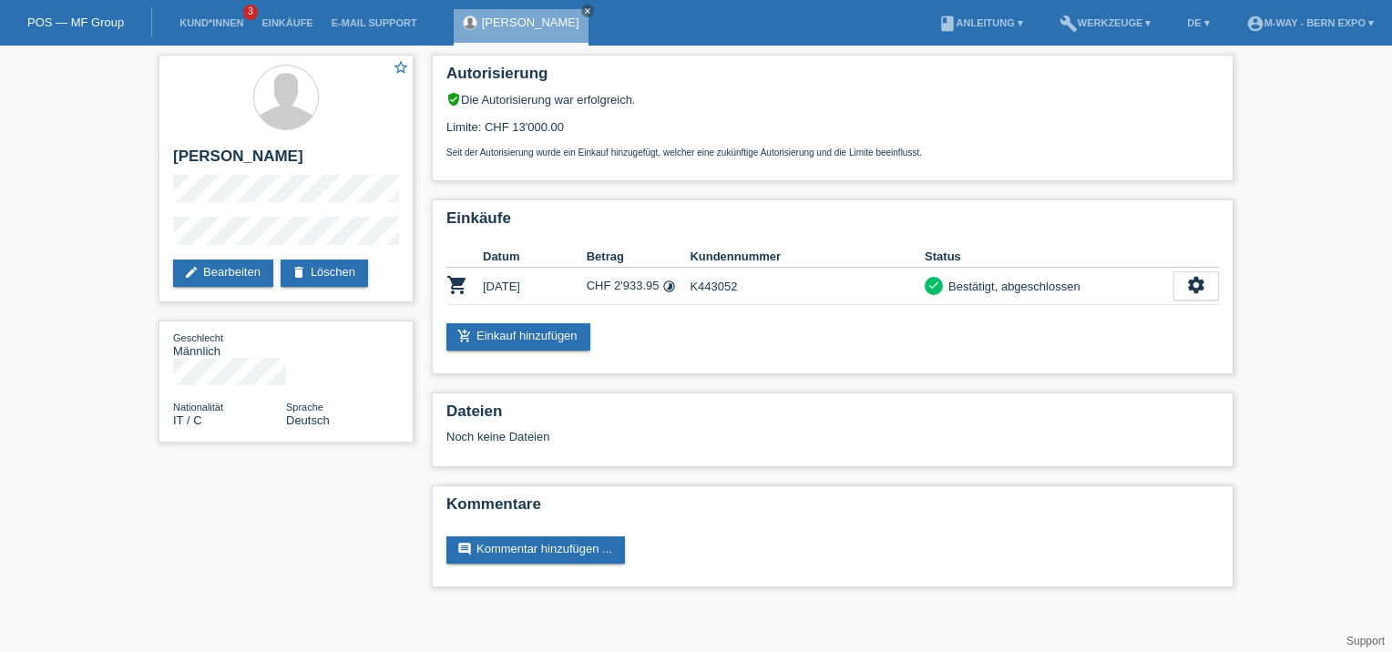
click at [208, 16] on li "Kund*innen 3" at bounding box center [211, 23] width 82 height 46
click at [208, 22] on link "Kund*innen" at bounding box center [211, 22] width 82 height 11
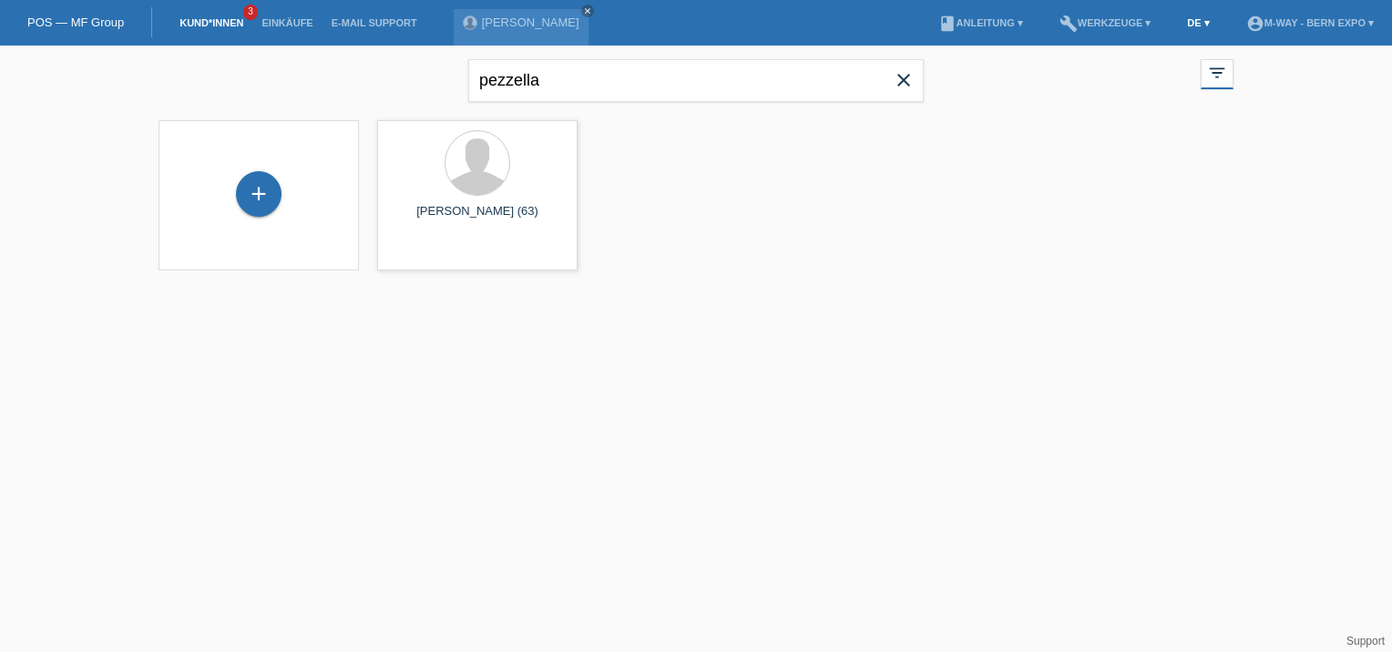
click at [1187, 26] on link "DE ▾" at bounding box center [1198, 22] width 40 height 11
click at [1145, 97] on span "Italiano" at bounding box center [1147, 97] width 44 height 22
click at [1188, 24] on link "IT ▾" at bounding box center [1202, 22] width 36 height 11
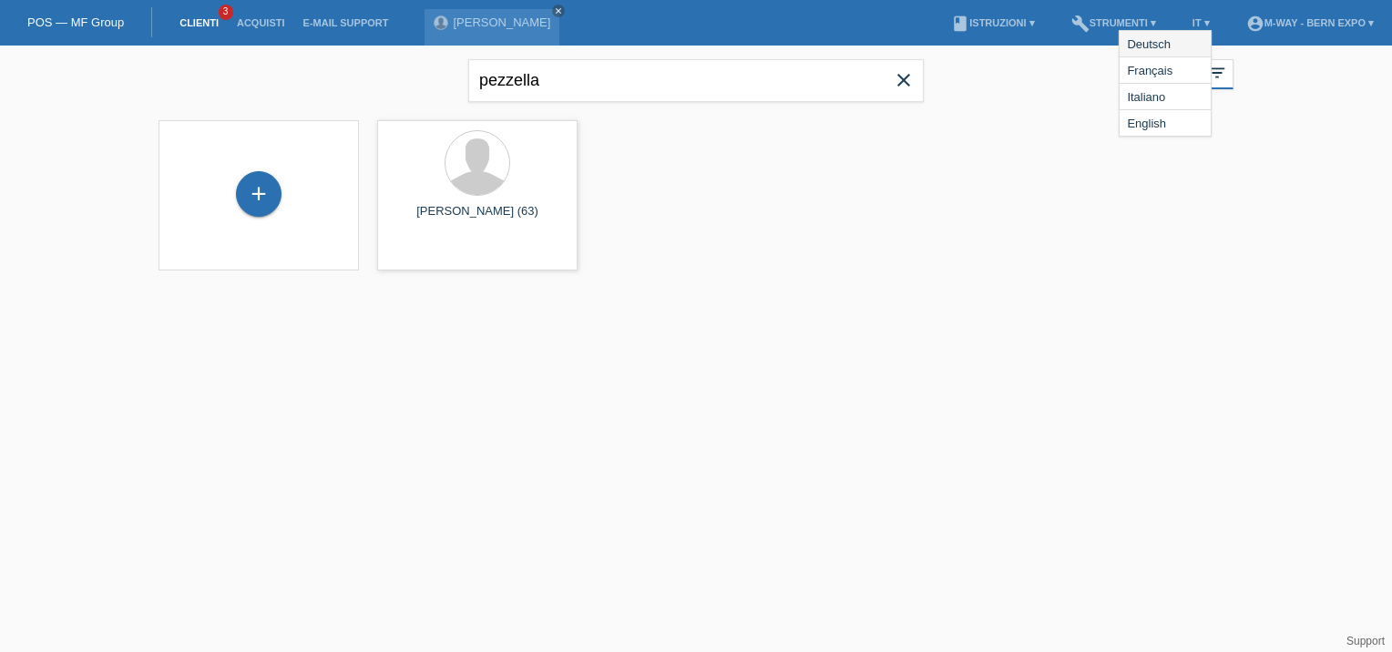
click at [1181, 38] on div "Deutsch" at bounding box center [1165, 44] width 91 height 26
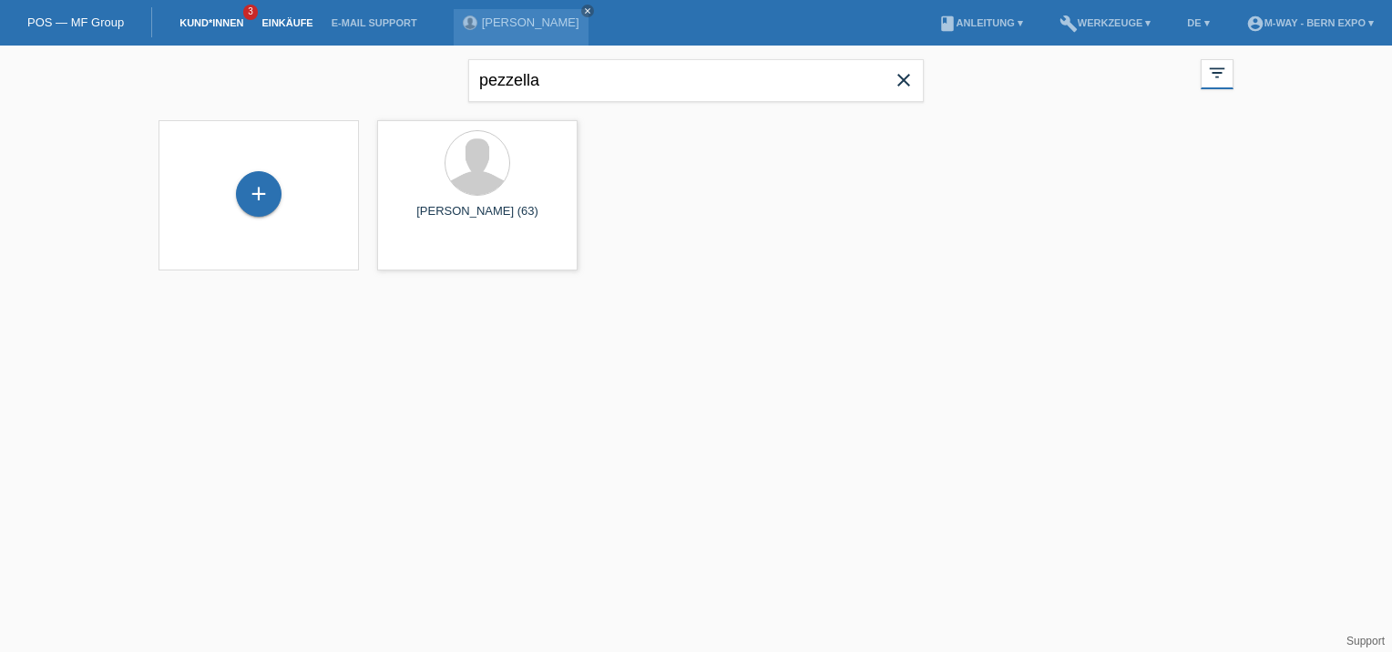
click at [295, 20] on link "Einkäufe" at bounding box center [286, 22] width 69 height 11
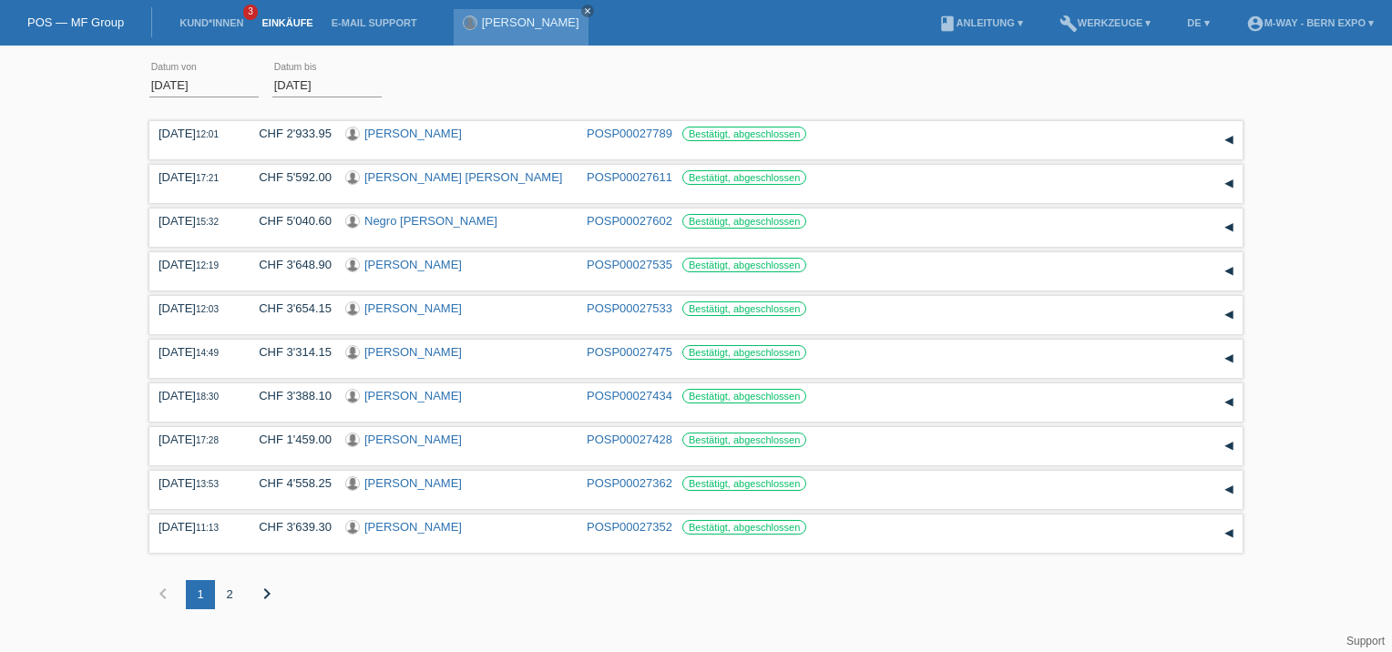
click at [467, 27] on div at bounding box center [470, 22] width 13 height 13
click at [482, 21] on link "[PERSON_NAME]" at bounding box center [530, 22] width 97 height 14
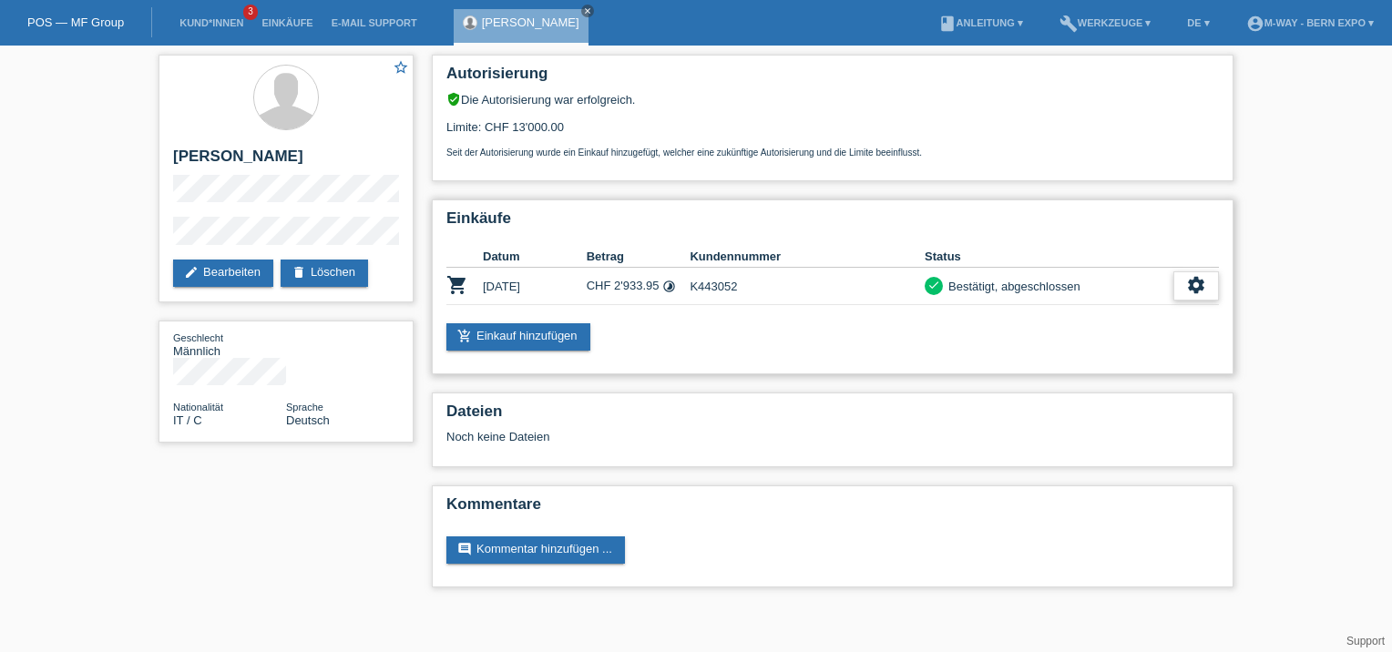
click at [1195, 289] on icon "settings" at bounding box center [1196, 285] width 20 height 20
click at [1112, 340] on span "AGB herunterladen" at bounding box center [1119, 342] width 107 height 22
